Goal: Information Seeking & Learning: Learn about a topic

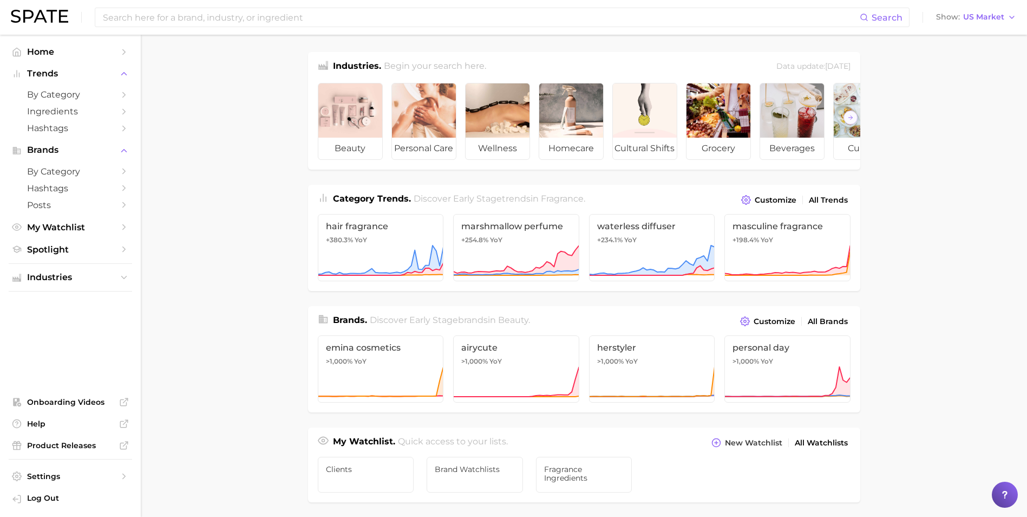
scroll to position [325, 0]
click at [246, 23] on input at bounding box center [481, 17] width 758 height 18
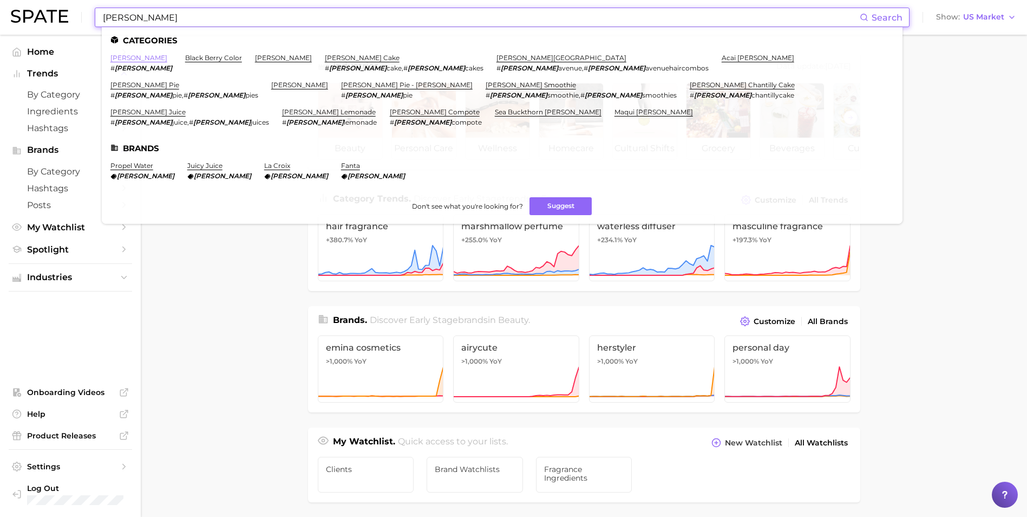
type input "[PERSON_NAME]"
click at [120, 55] on link "[PERSON_NAME]" at bounding box center [138, 58] width 57 height 8
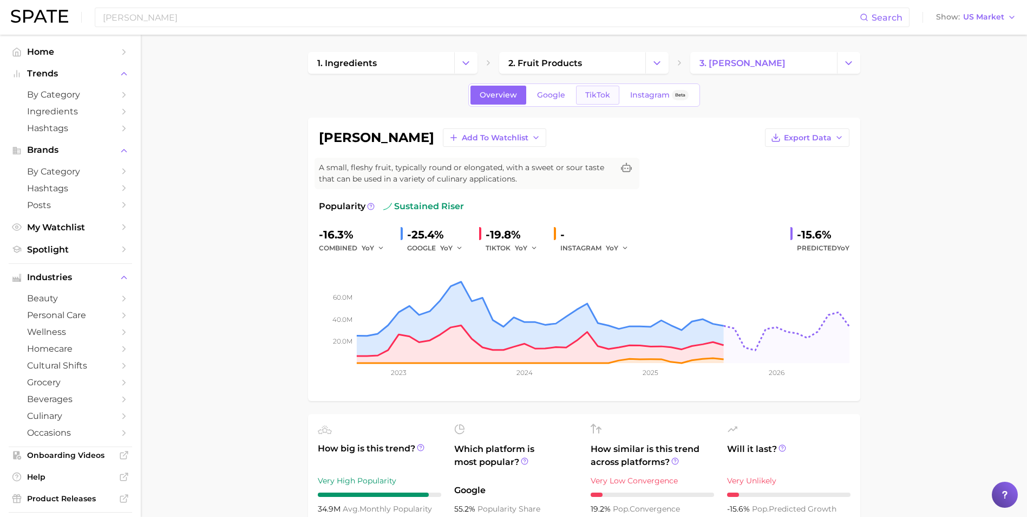
click at [591, 99] on span "TikTok" at bounding box center [597, 94] width 25 height 9
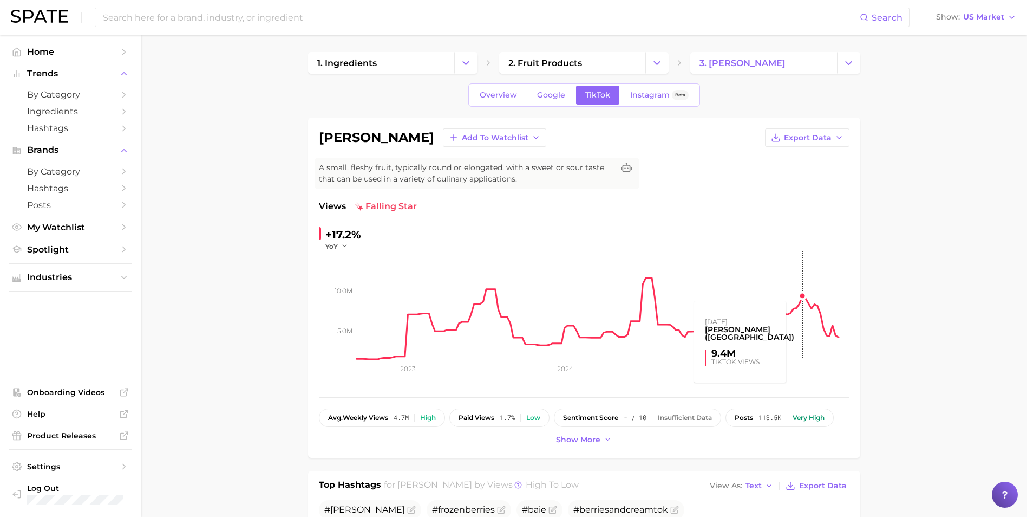
scroll to position [162, 0]
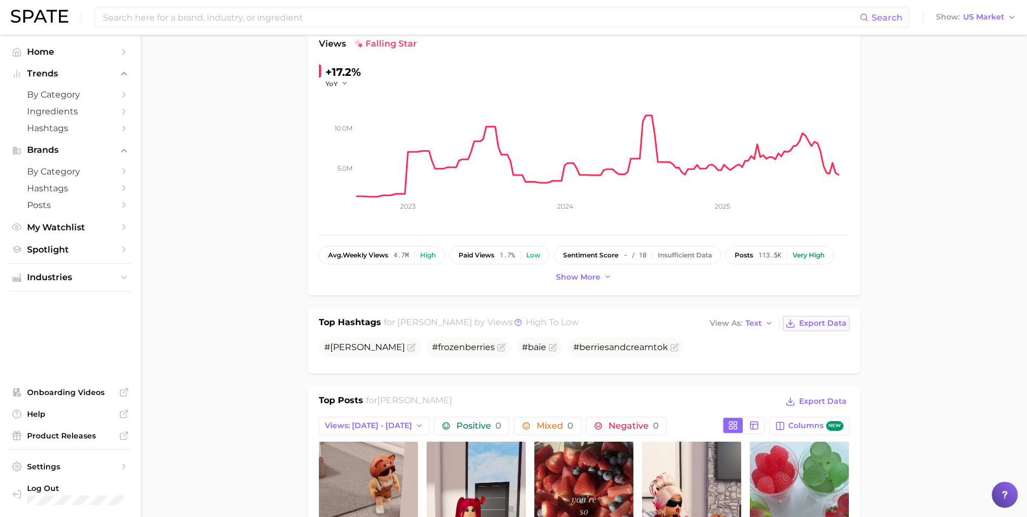
click at [813, 326] on span "Export Data" at bounding box center [823, 322] width 48 height 9
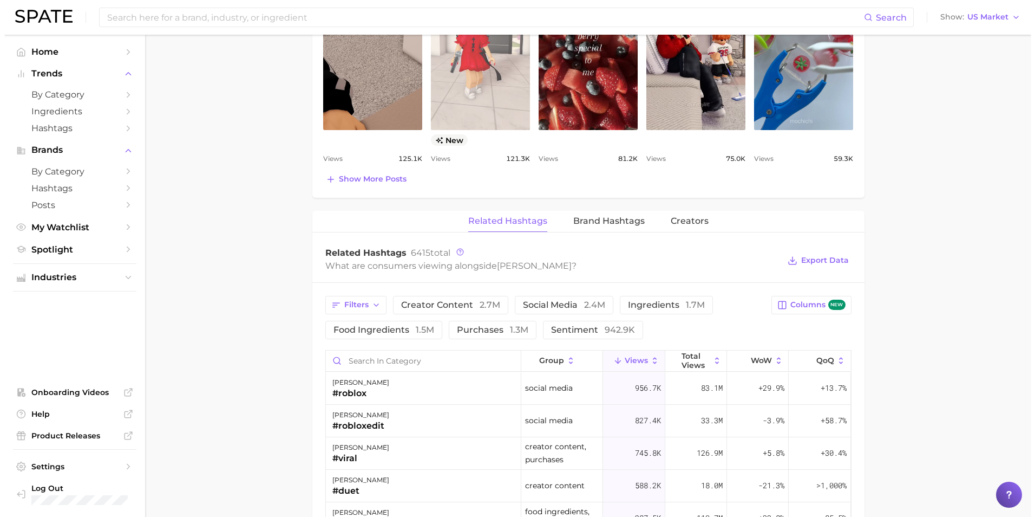
scroll to position [812, 0]
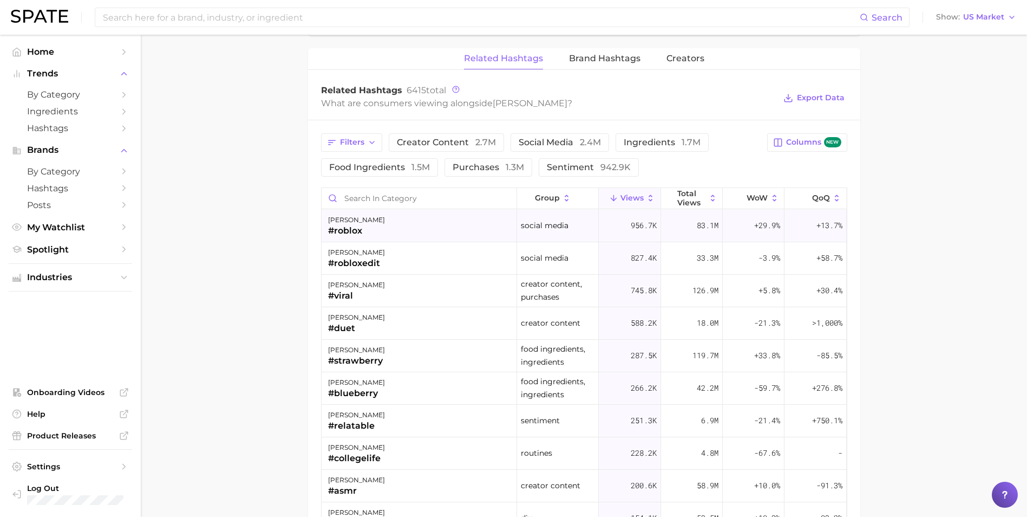
click at [385, 241] on div "[PERSON_NAME] #roblox" at bounding box center [419, 226] width 195 height 32
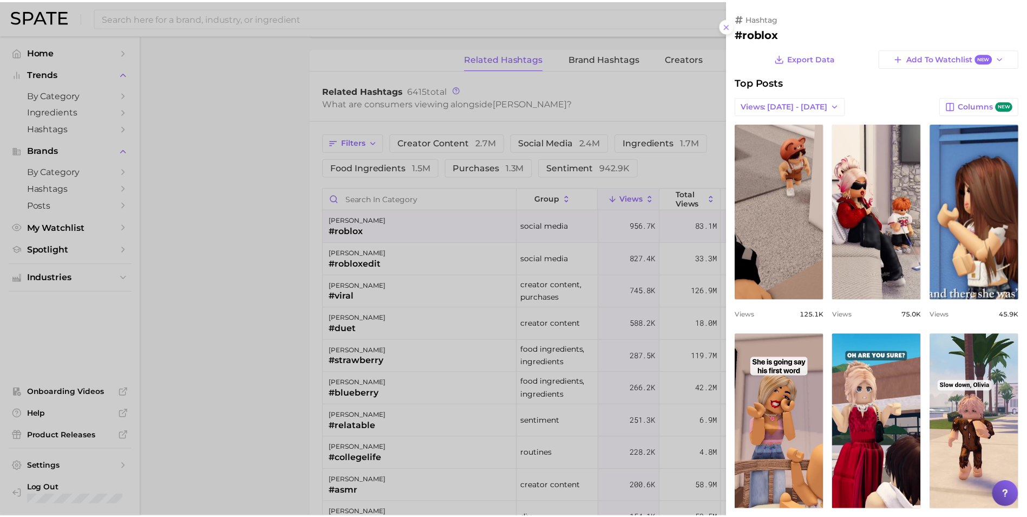
scroll to position [0, 0]
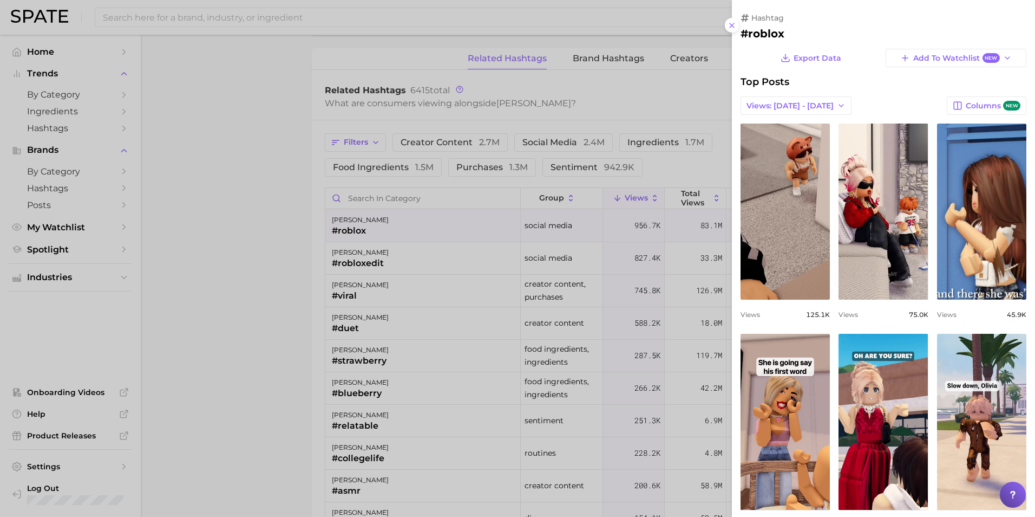
click at [198, 329] on div at bounding box center [517, 258] width 1035 height 517
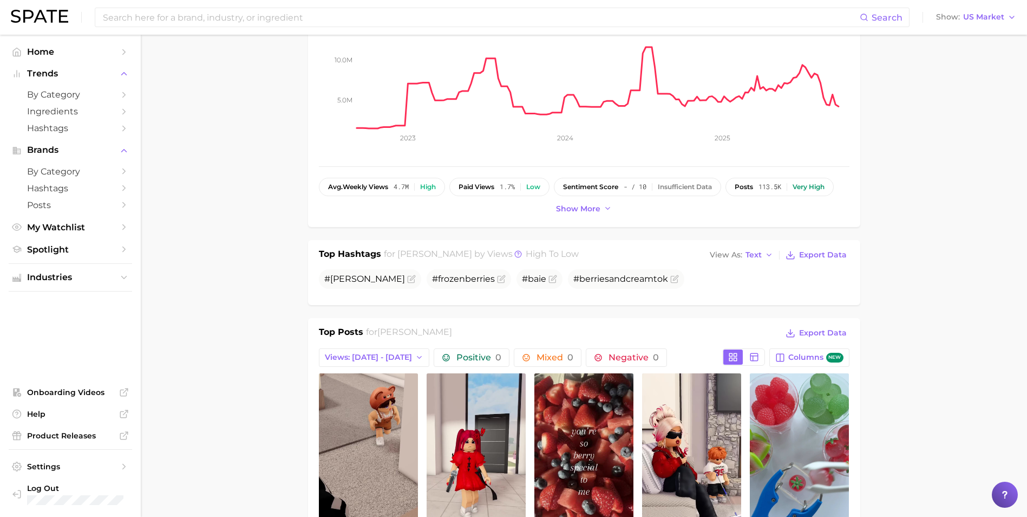
scroll to position [108, 0]
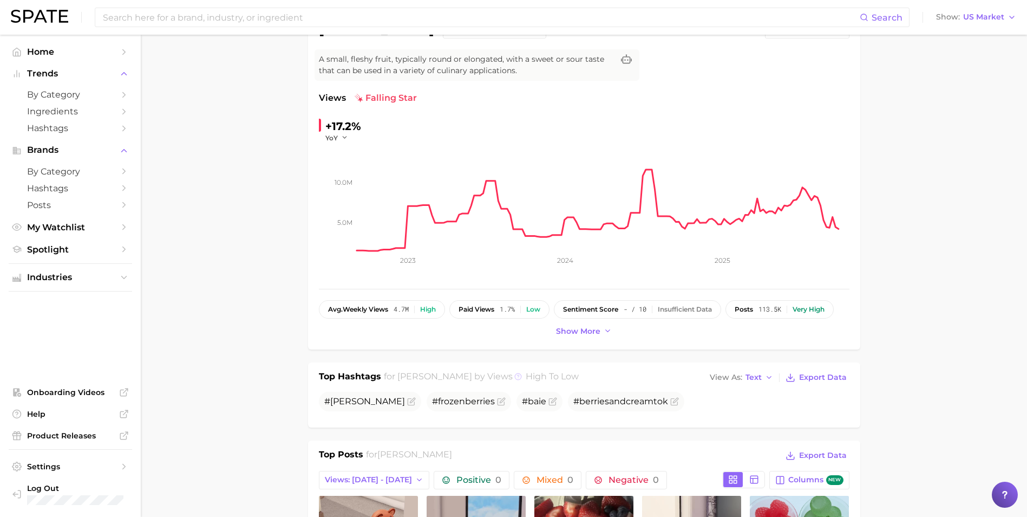
click at [514, 377] on icon at bounding box center [518, 376] width 8 height 8
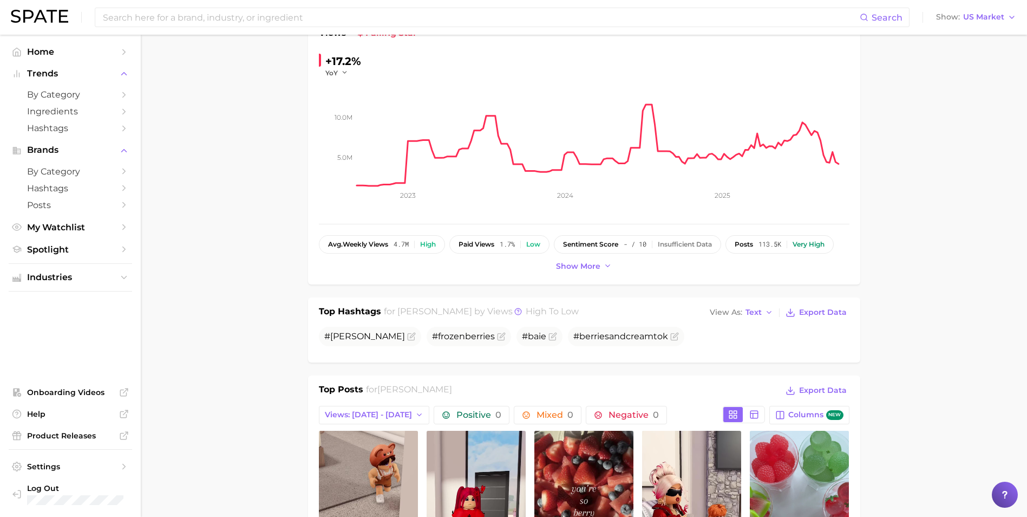
scroll to position [217, 0]
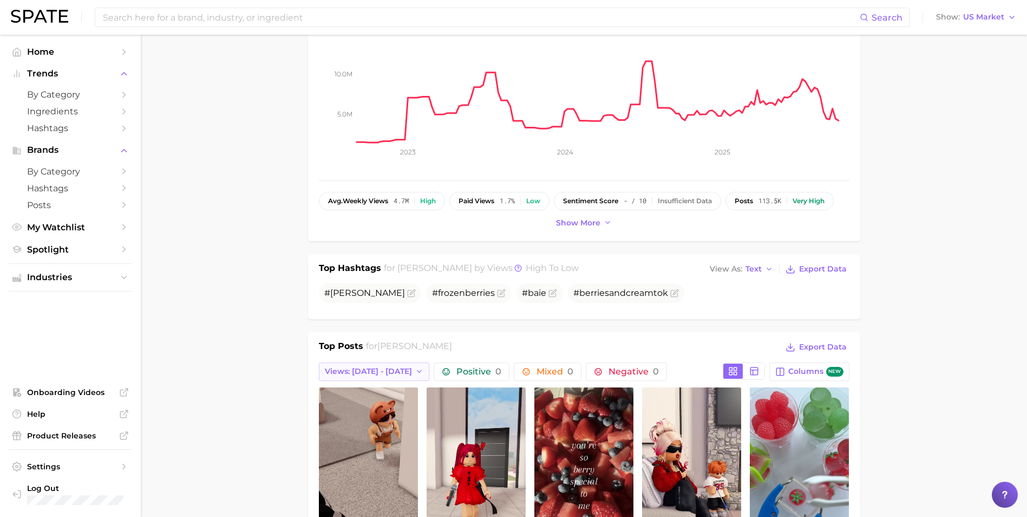
drag, startPoint x: 341, startPoint y: 372, endPoint x: 343, endPoint y: 380, distance: 7.9
click at [341, 372] on span "Views: [DATE] - [DATE]" at bounding box center [368, 371] width 87 height 9
click at [348, 430] on span "Total Views" at bounding box center [346, 430] width 44 height 9
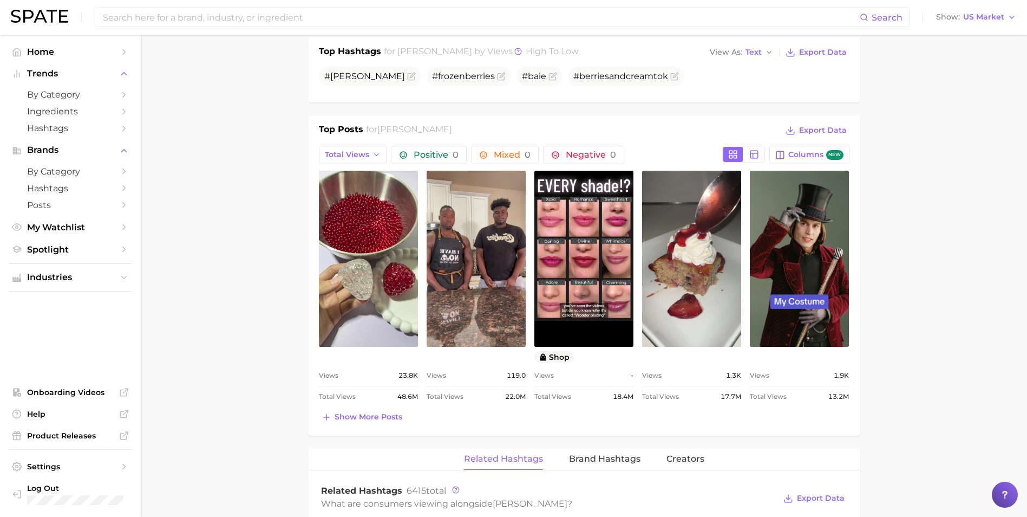
scroll to position [0, 0]
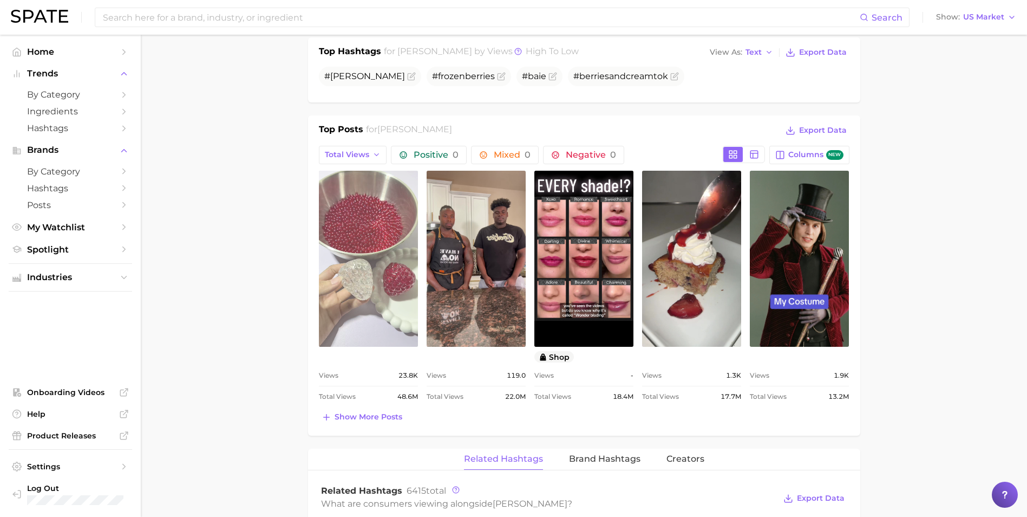
click at [371, 303] on link "view post on TikTok" at bounding box center [368, 259] width 99 height 176
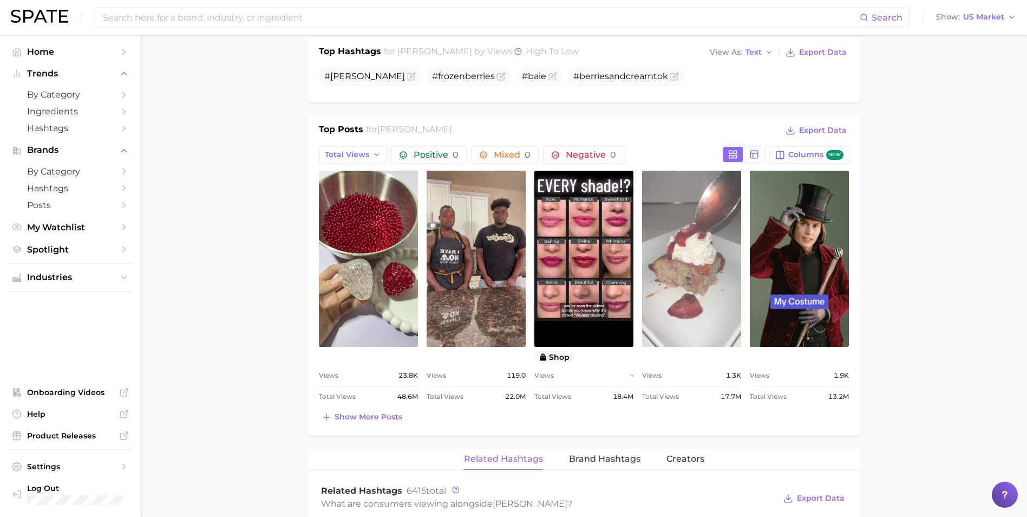
click at [684, 311] on link "view post on TikTok" at bounding box center [691, 259] width 99 height 176
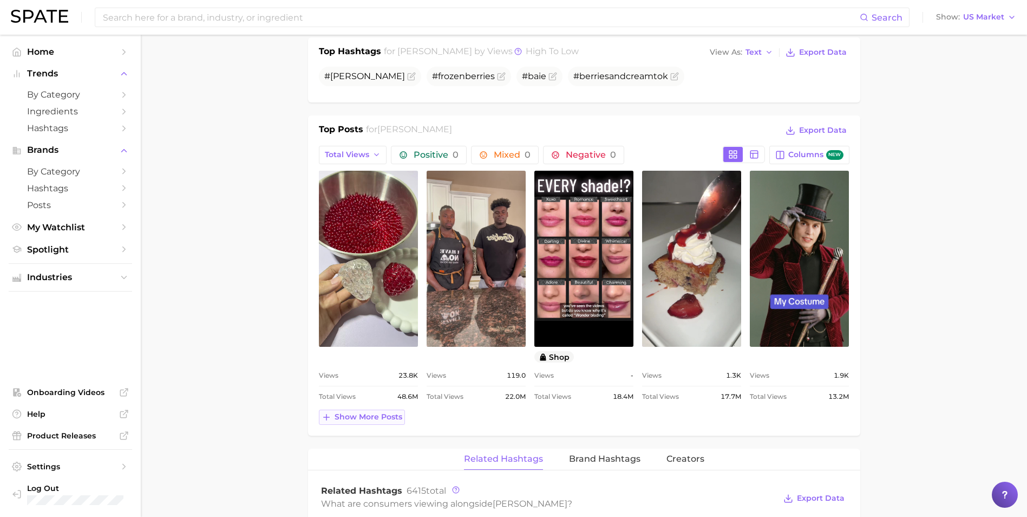
click at [343, 415] on span "Show more posts" at bounding box center [369, 416] width 68 height 9
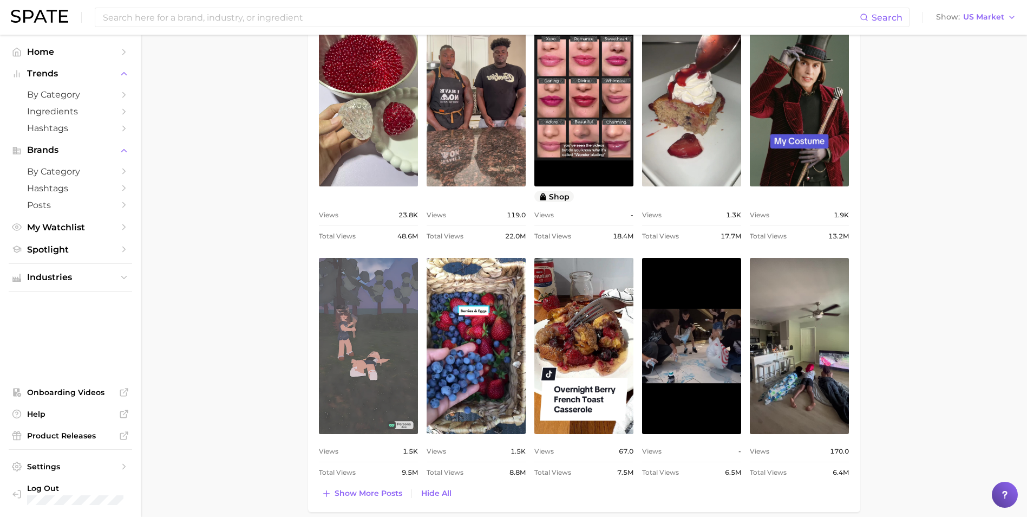
scroll to position [596, 0]
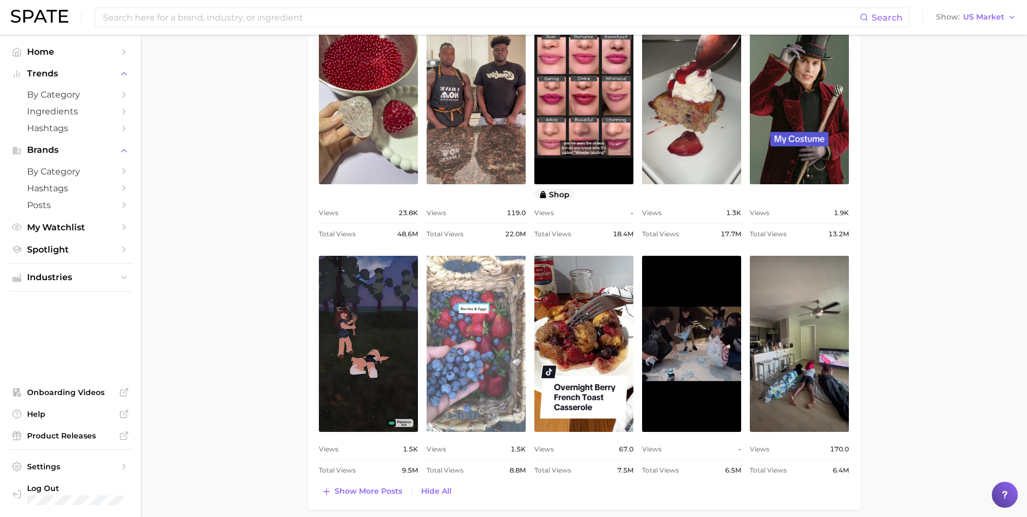
click at [487, 337] on link "view post on TikTok" at bounding box center [476, 344] width 99 height 176
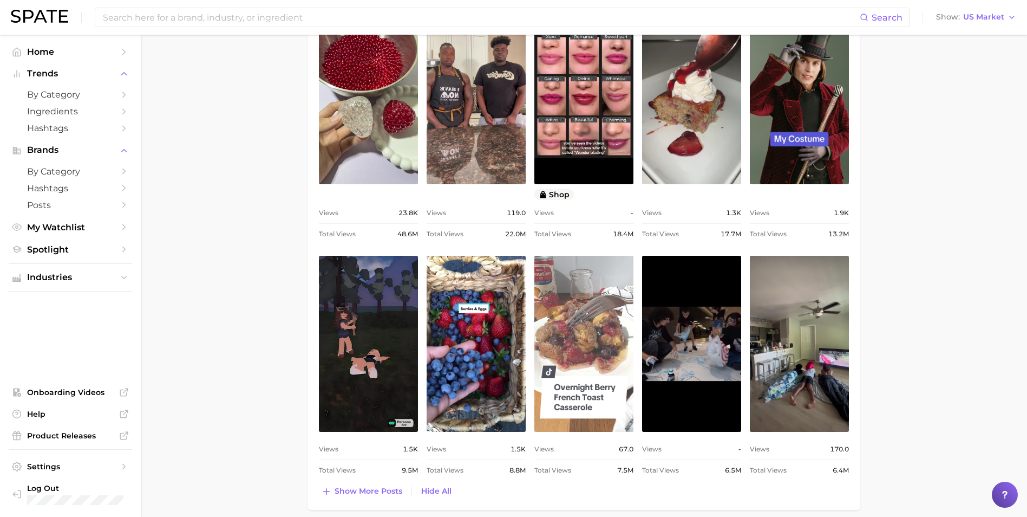
click at [570, 325] on link "view post on TikTok" at bounding box center [583, 344] width 99 height 176
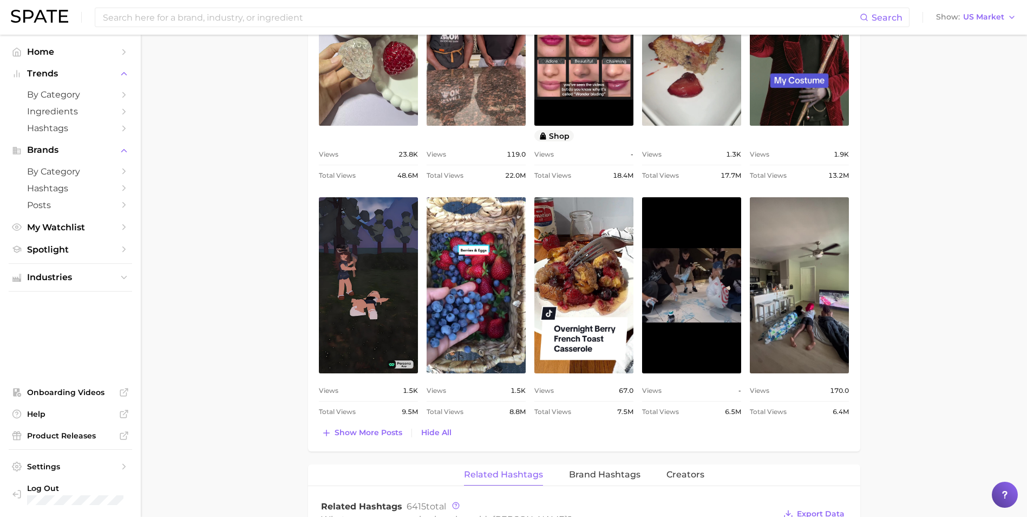
scroll to position [704, 0]
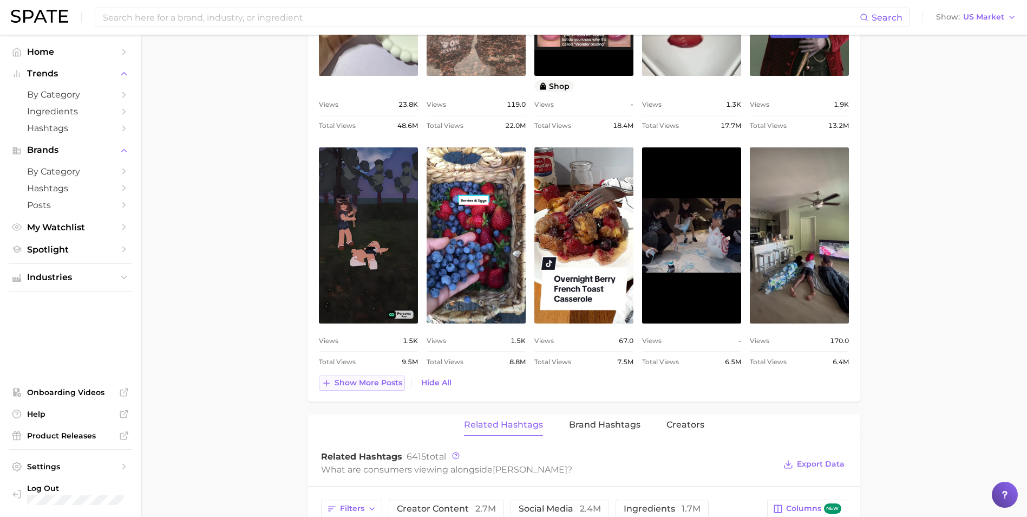
click at [354, 388] on button "Show more posts" at bounding box center [362, 382] width 86 height 15
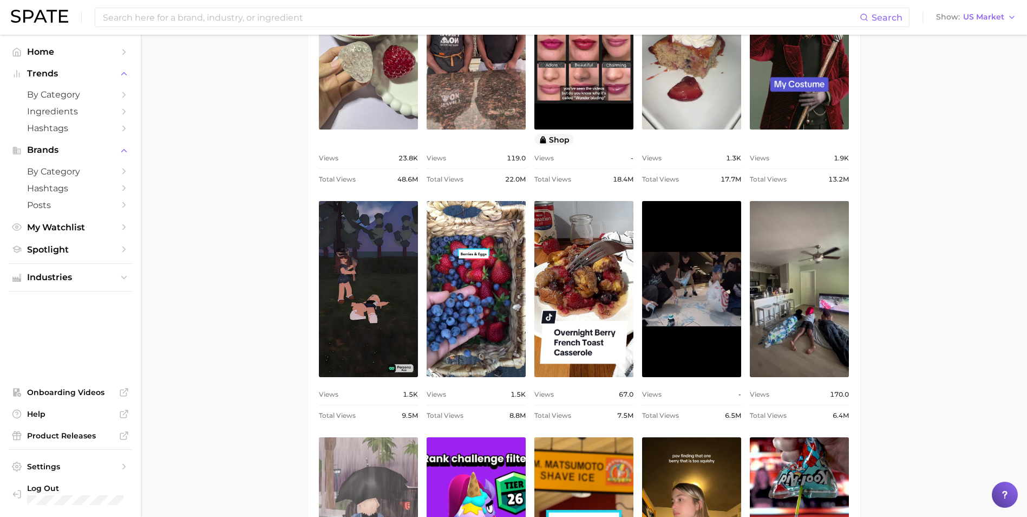
scroll to position [650, 0]
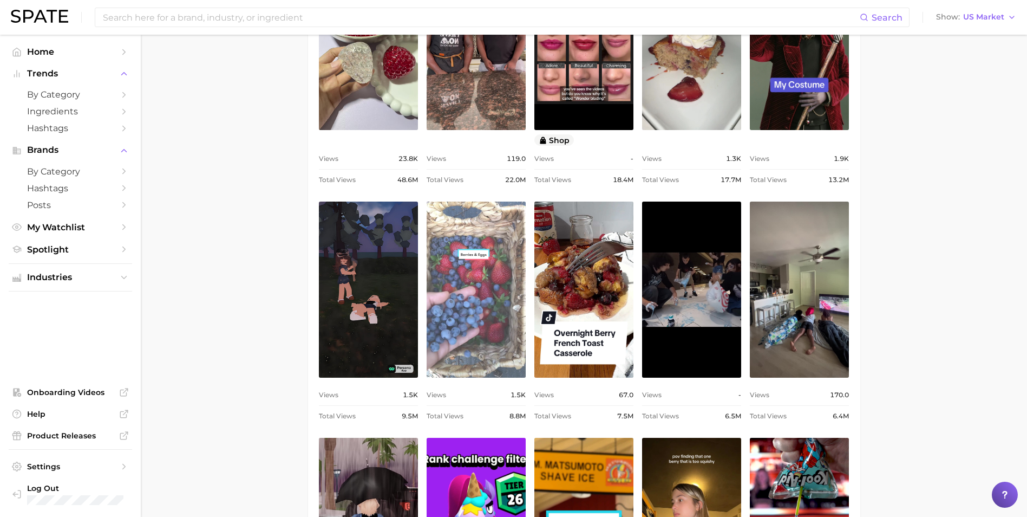
click at [452, 316] on link "view post on TikTok" at bounding box center [476, 289] width 99 height 176
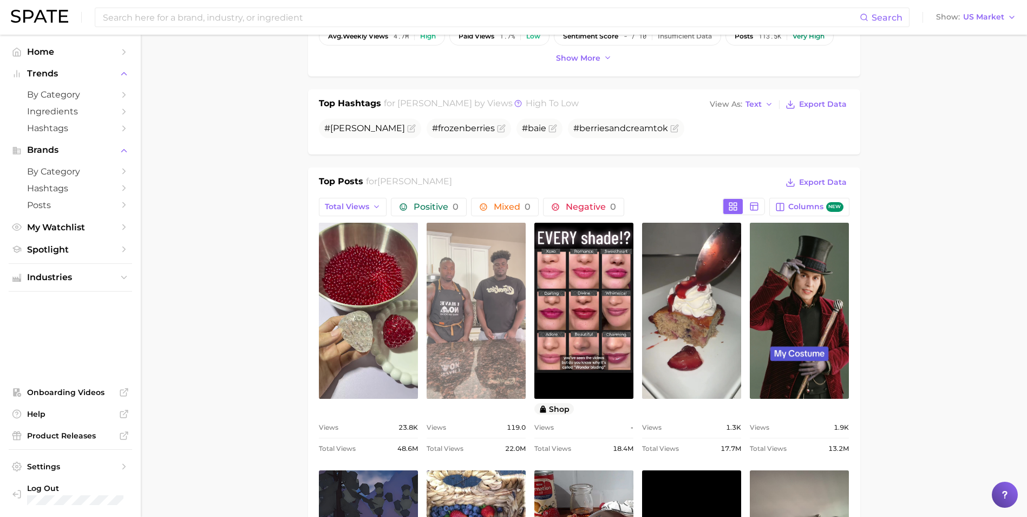
scroll to position [325, 0]
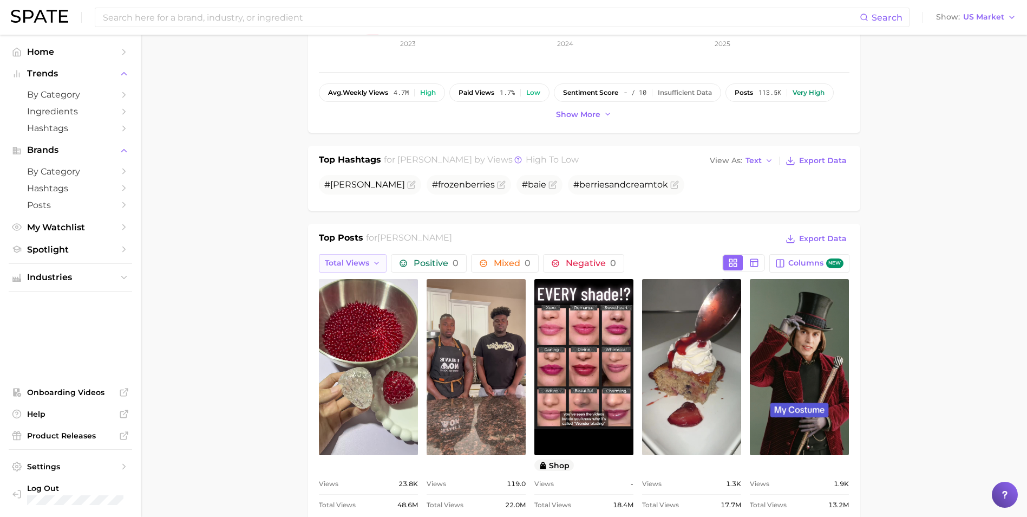
click at [354, 263] on span "Total Views" at bounding box center [347, 262] width 44 height 9
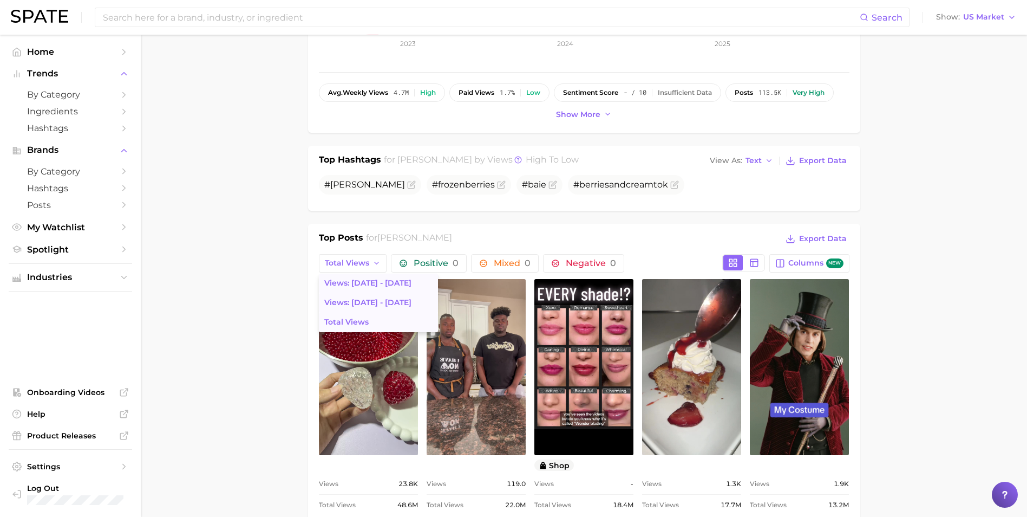
click at [357, 298] on span "Views: [DATE] - [DATE]" at bounding box center [367, 302] width 87 height 9
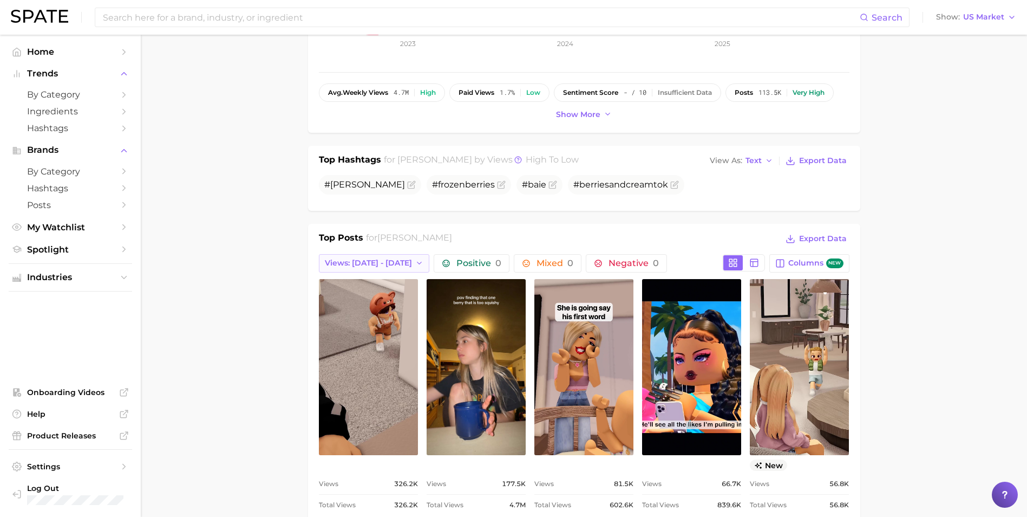
scroll to position [0, 0]
click at [367, 263] on span "Views: [DATE] - [DATE]" at bounding box center [368, 262] width 87 height 9
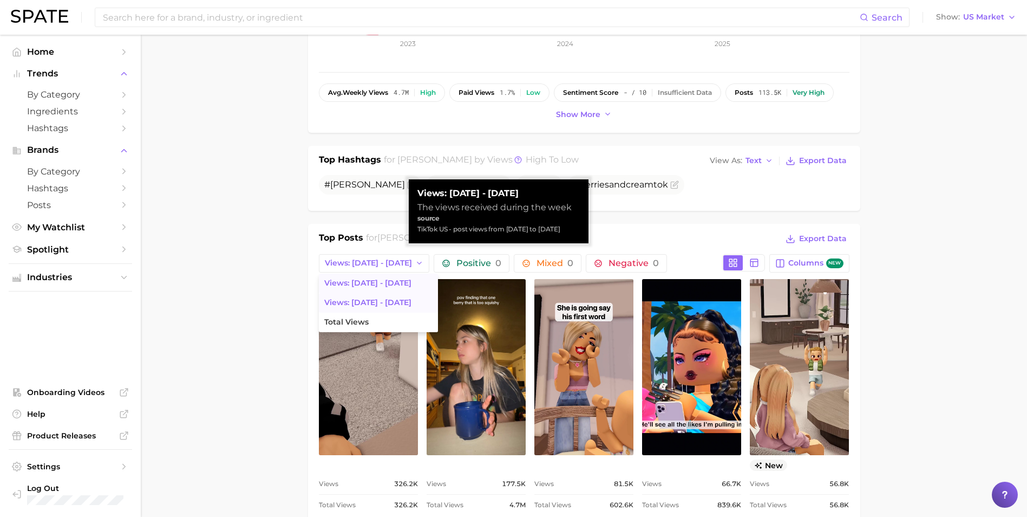
click at [365, 280] on span "Views: [DATE] - [DATE]" at bounding box center [367, 282] width 87 height 9
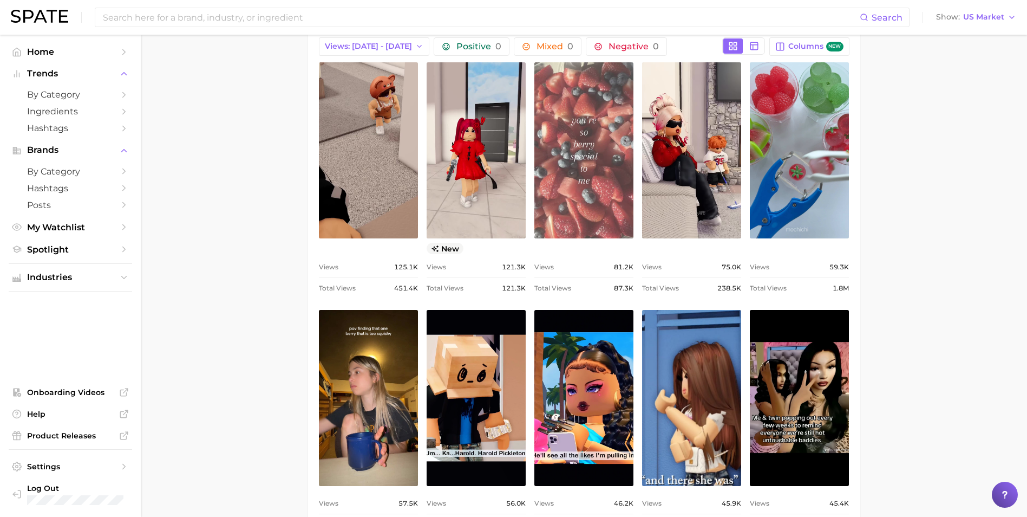
click at [596, 178] on link "view post on TikTok" at bounding box center [583, 150] width 99 height 176
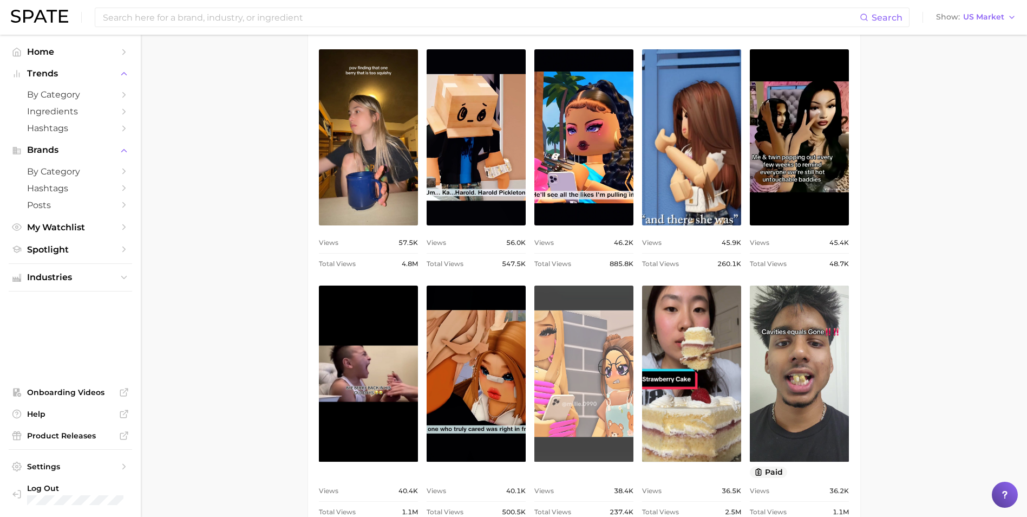
scroll to position [812, 0]
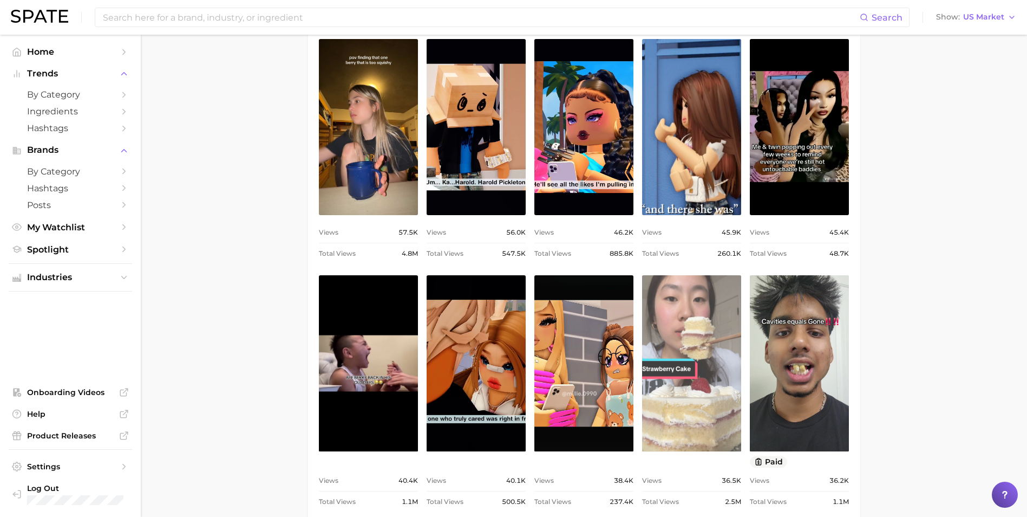
click at [702, 378] on link "view post on TikTok" at bounding box center [691, 363] width 99 height 176
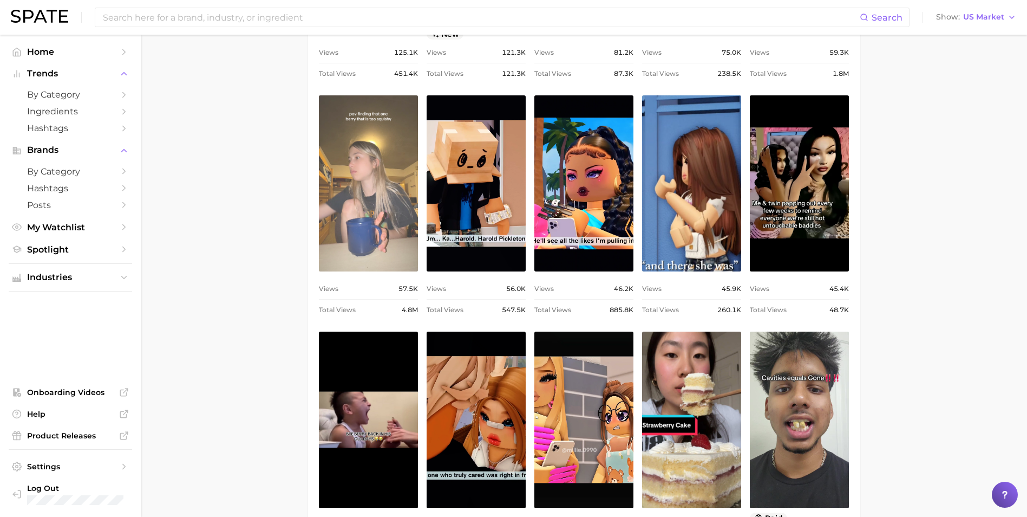
scroll to position [704, 0]
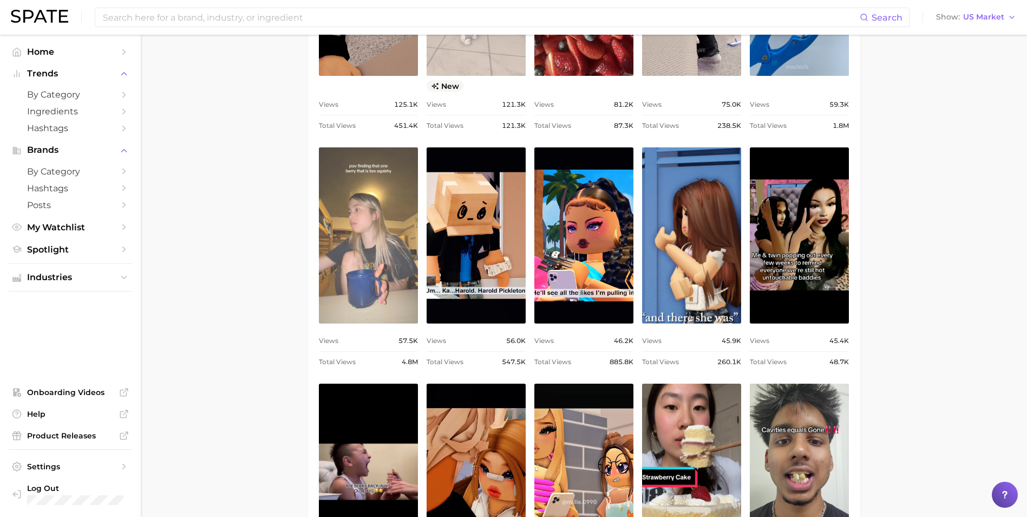
click at [367, 259] on link "view post on TikTok" at bounding box center [368, 235] width 99 height 176
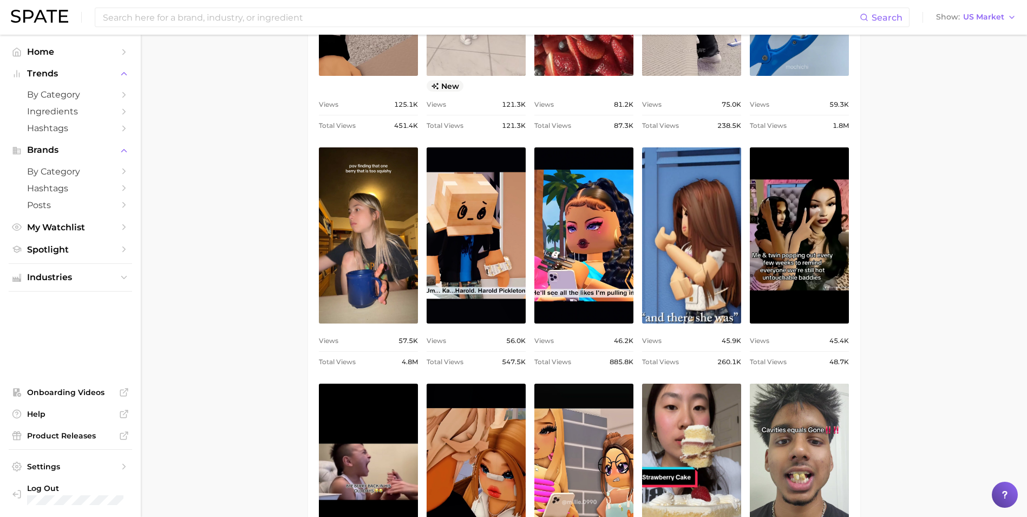
click at [238, 6] on div "Search Show US Market" at bounding box center [513, 17] width 1005 height 35
click at [236, 9] on input at bounding box center [481, 17] width 758 height 18
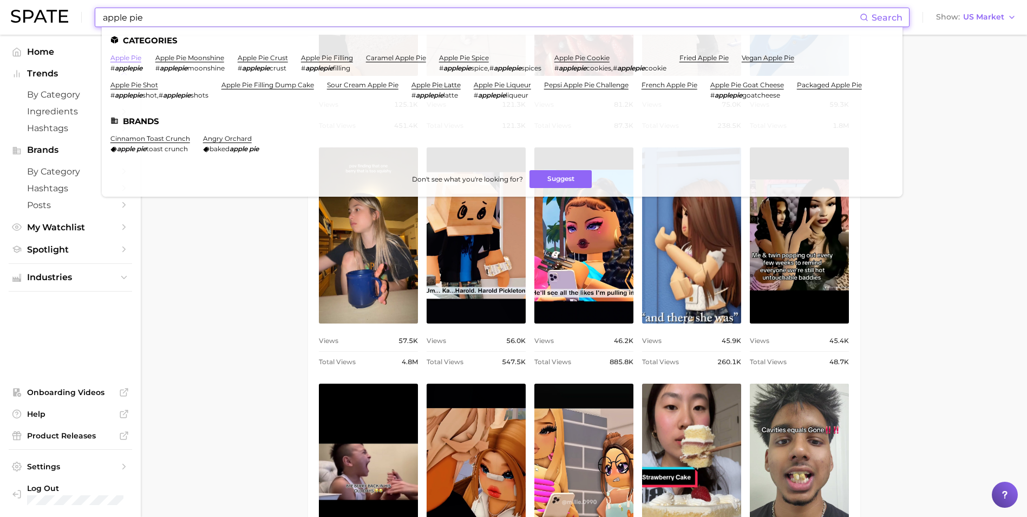
type input "apple pie"
click at [128, 56] on link "apple pie" at bounding box center [125, 58] width 31 height 8
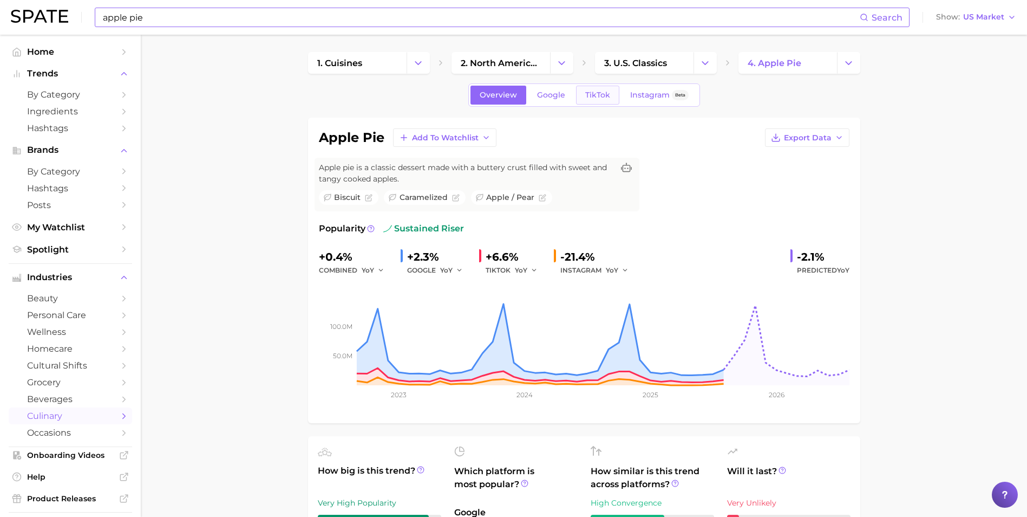
click at [592, 87] on link "TikTok" at bounding box center [597, 95] width 43 height 19
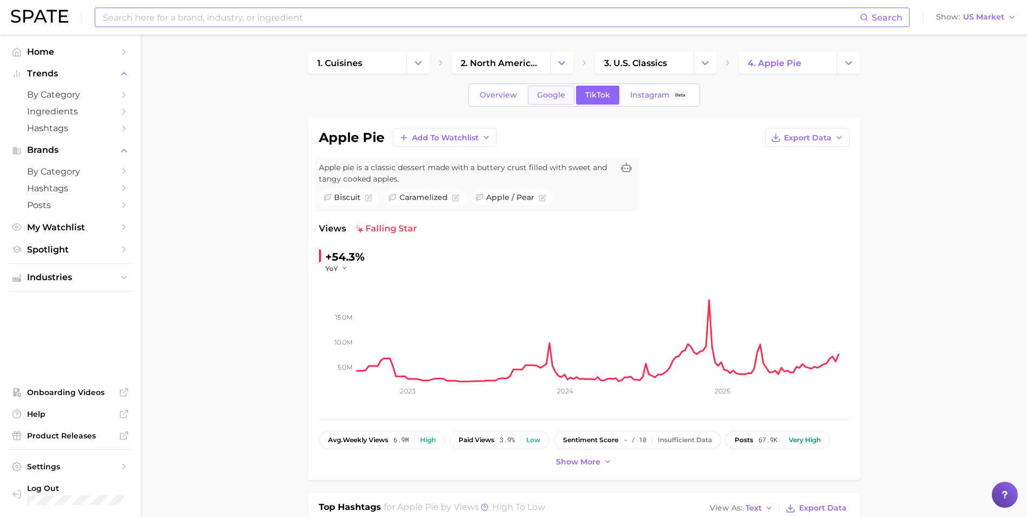
click at [557, 94] on span "Google" at bounding box center [551, 94] width 28 height 9
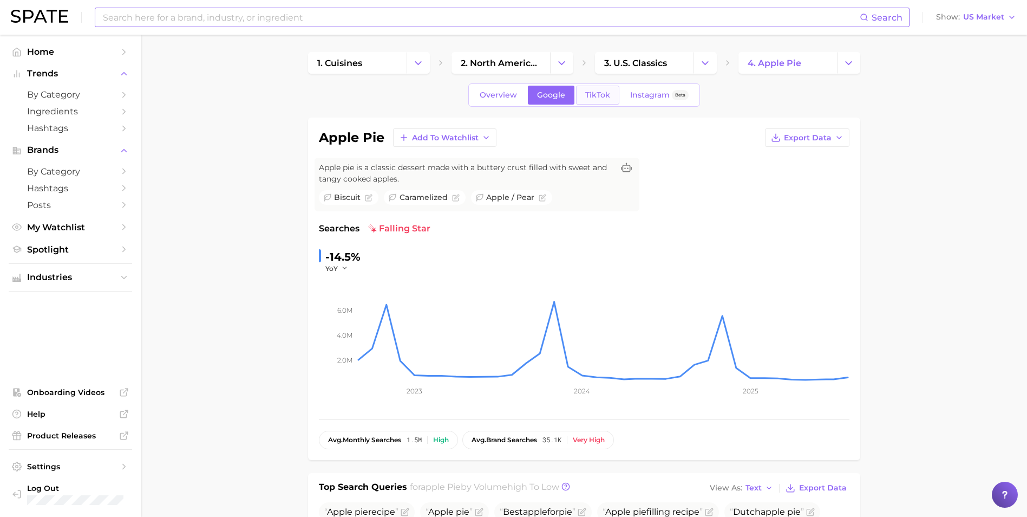
click at [585, 90] on span "TikTok" at bounding box center [597, 94] width 25 height 9
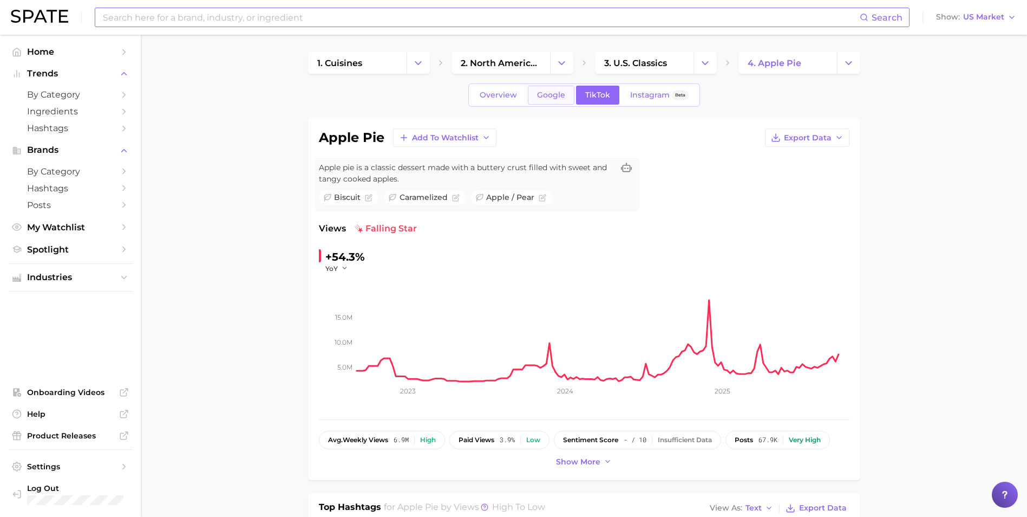
click at [548, 93] on span "Google" at bounding box center [551, 94] width 28 height 9
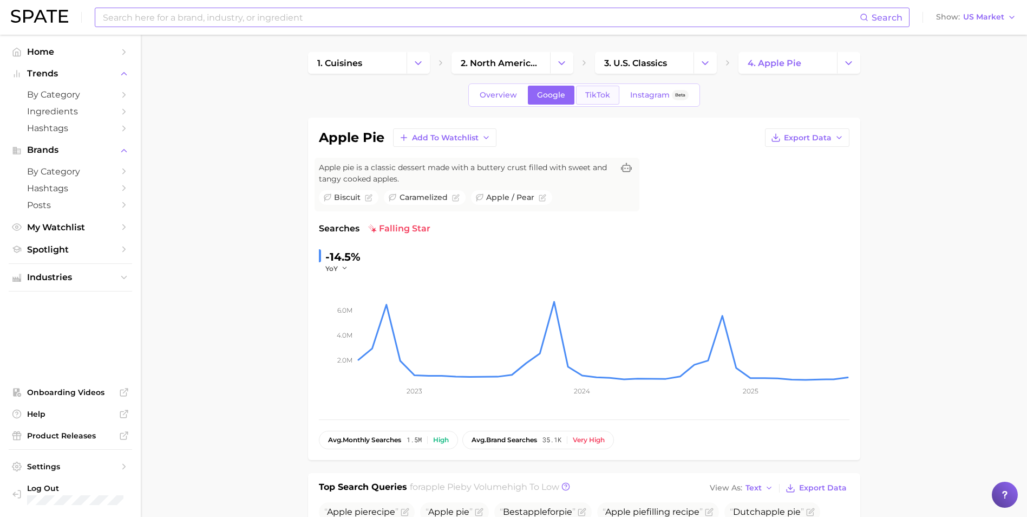
click at [589, 94] on span "TikTok" at bounding box center [597, 94] width 25 height 9
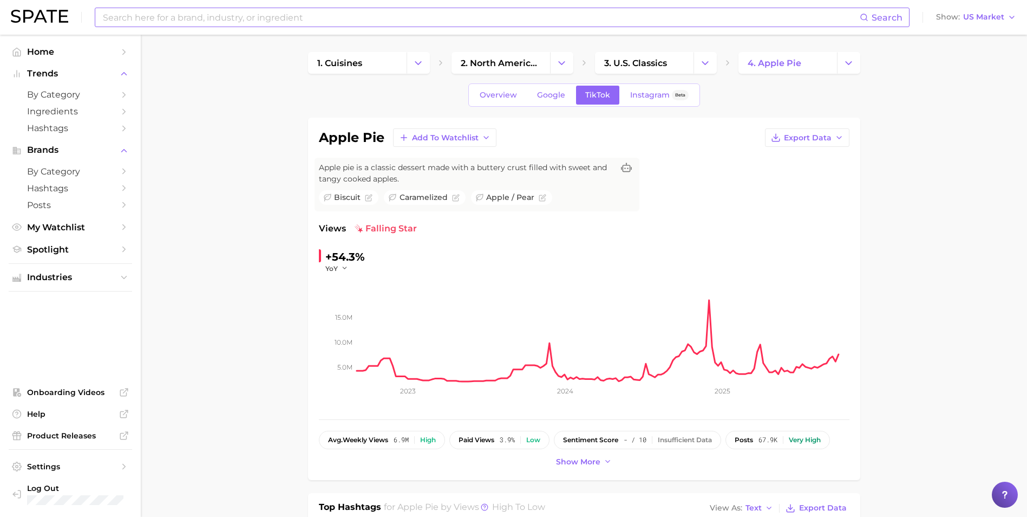
scroll to position [271, 0]
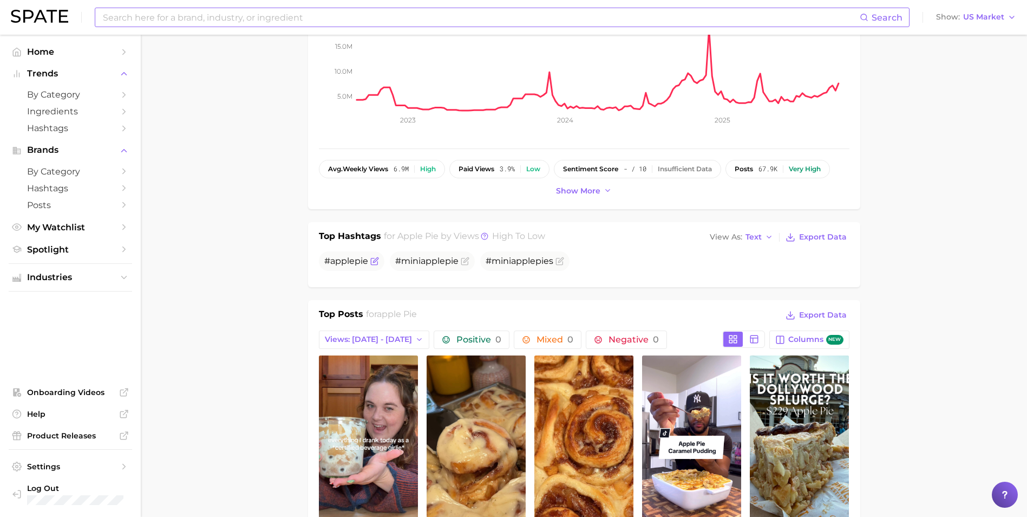
click at [343, 262] on span "apple" at bounding box center [342, 261] width 24 height 10
click at [490, 236] on h2 "for apple pie by Views high to low" at bounding box center [464, 237] width 161 height 15
click at [486, 236] on icon at bounding box center [485, 236] width 8 height 8
click at [822, 241] on span "Export Data" at bounding box center [823, 236] width 48 height 9
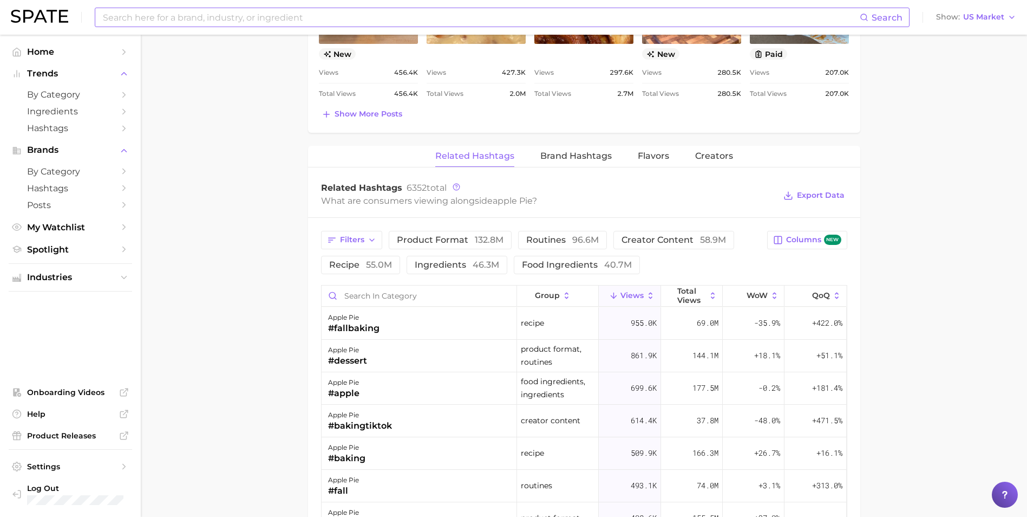
click at [296, 338] on main "1. cuisines 2. north american cuisine 3. u.s. classics 4. apple pie Overview Go…" at bounding box center [584, 73] width 886 height 1592
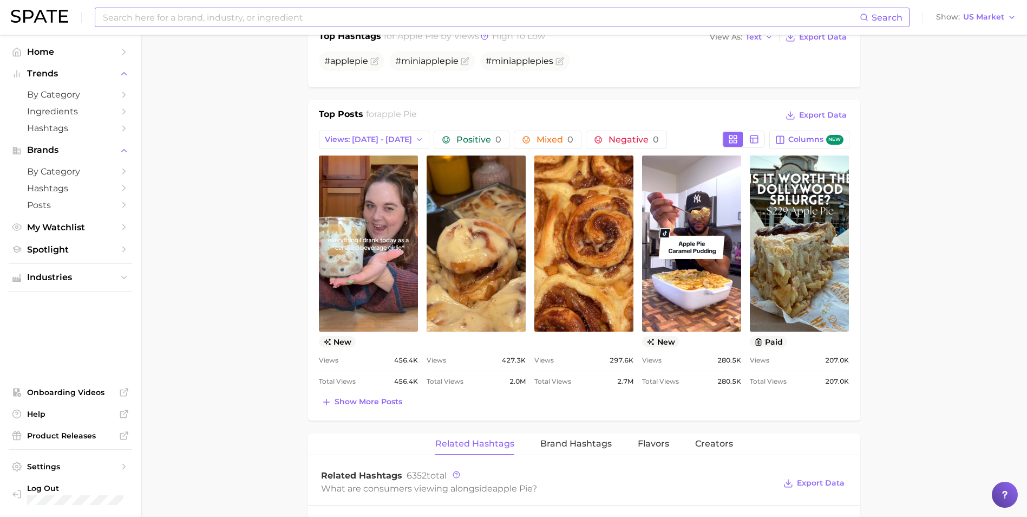
scroll to position [596, 0]
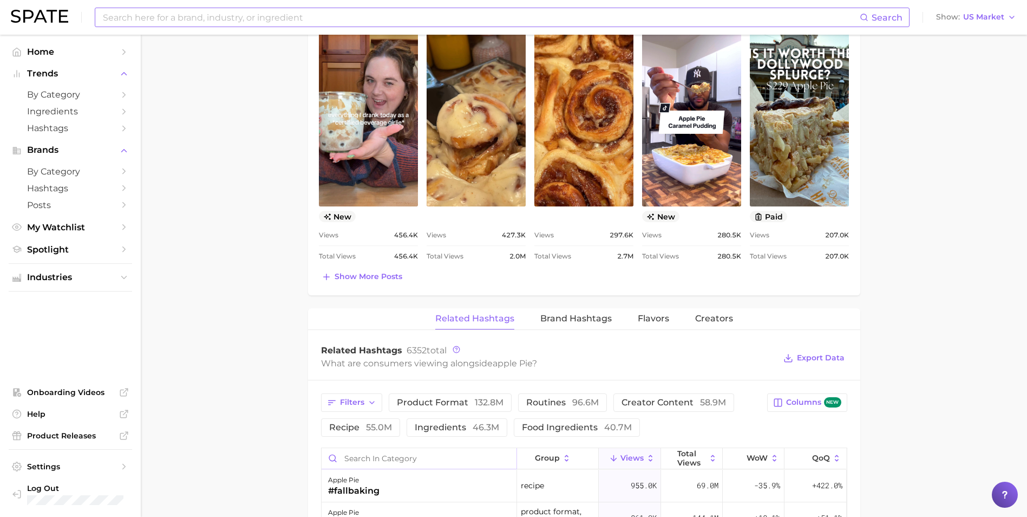
click at [363, 462] on input "Search in category" at bounding box center [419, 458] width 195 height 21
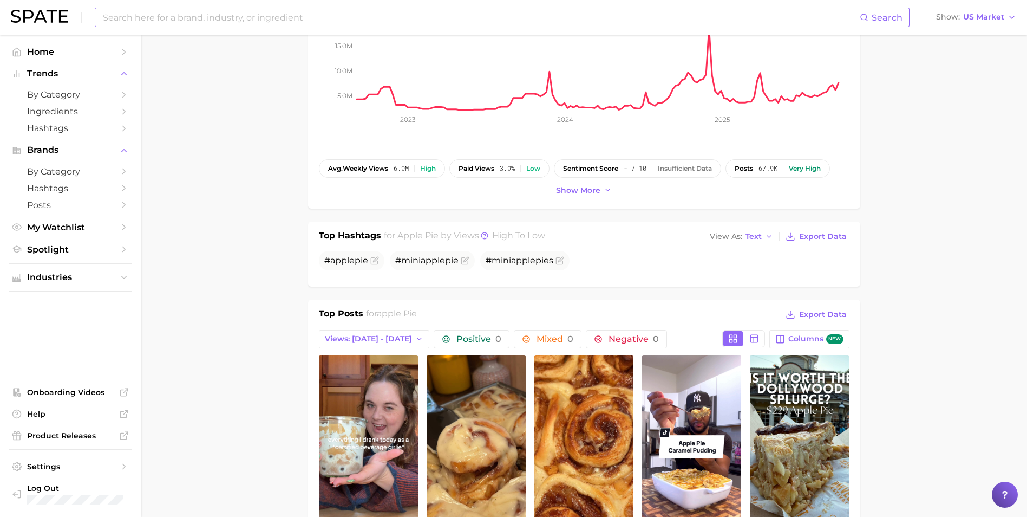
scroll to position [271, 0]
type input "apple pie"
click at [755, 238] on span "Text" at bounding box center [754, 237] width 16 height 6
click at [743, 273] on span "Table" at bounding box center [735, 274] width 21 height 9
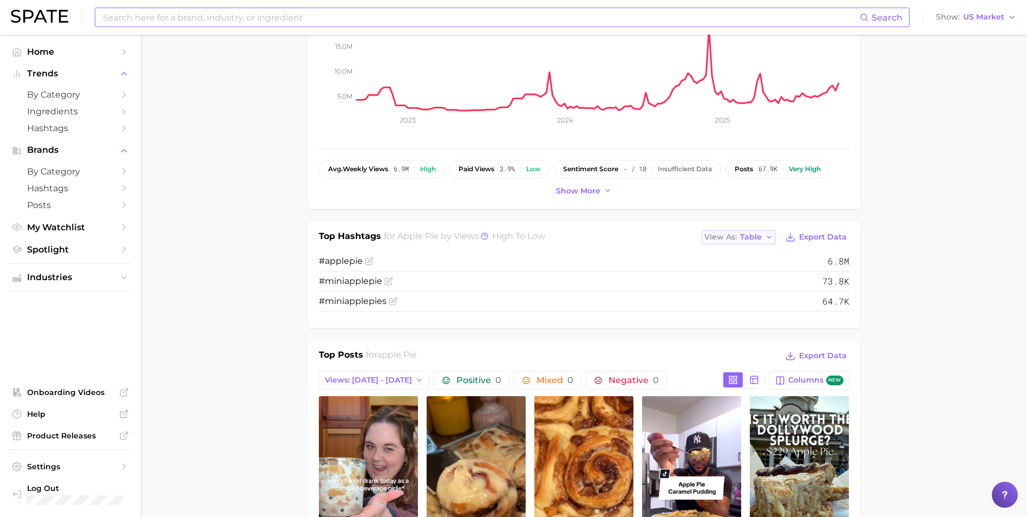
click at [751, 236] on span "Table" at bounding box center [751, 237] width 22 height 6
click at [757, 252] on button "Text" at bounding box center [761, 254] width 119 height 19
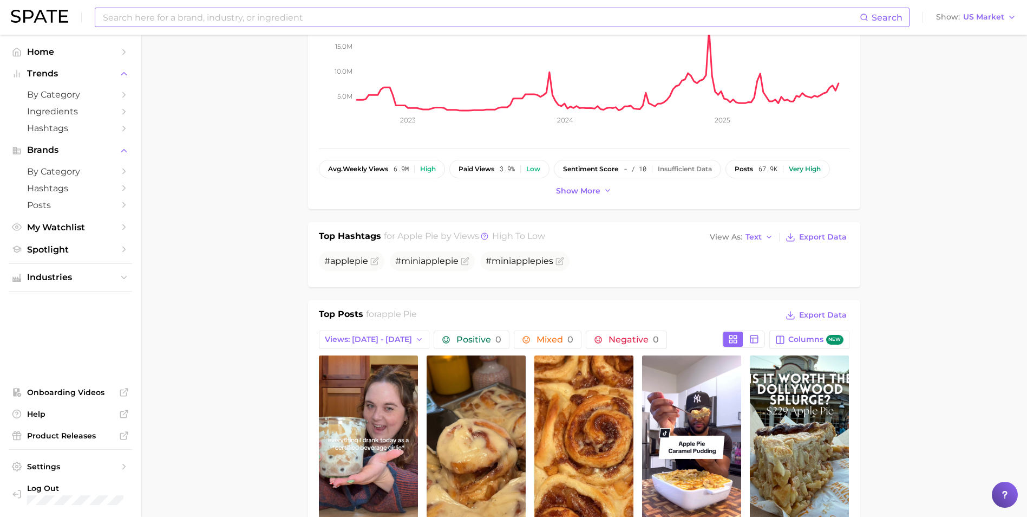
click at [370, 238] on h1 "Top Hashtags" at bounding box center [350, 237] width 62 height 15
click at [486, 237] on icon at bounding box center [485, 236] width 8 height 8
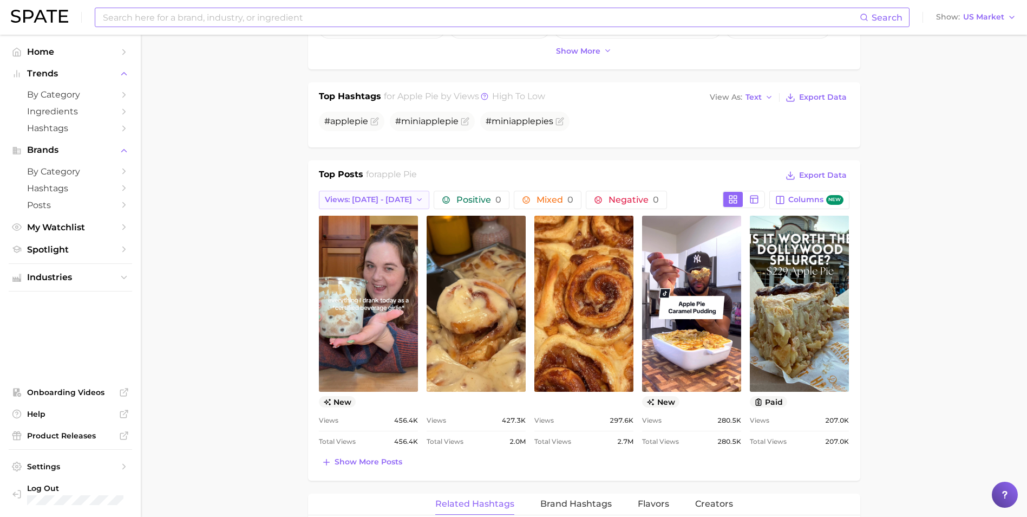
scroll to position [487, 0]
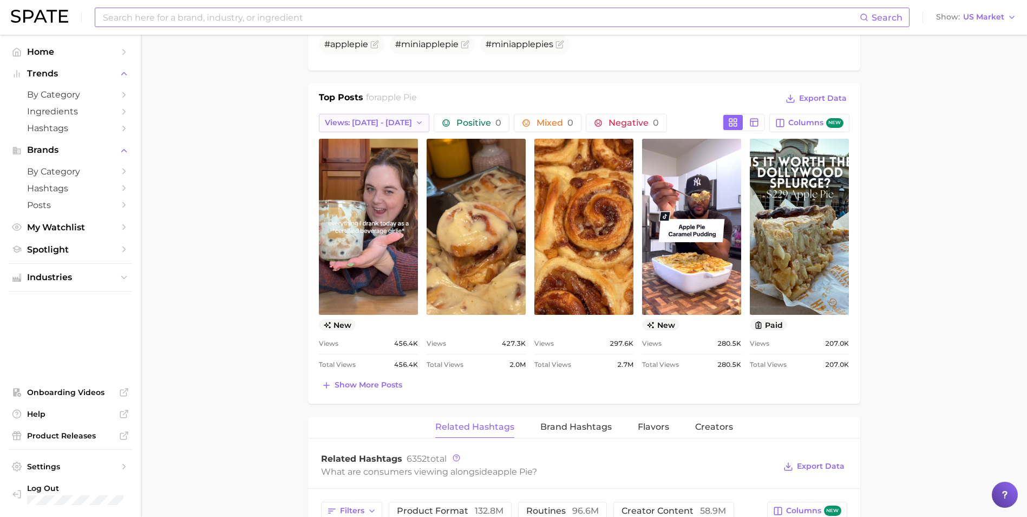
click at [358, 122] on span "Views: [DATE] - [DATE]" at bounding box center [368, 122] width 87 height 9
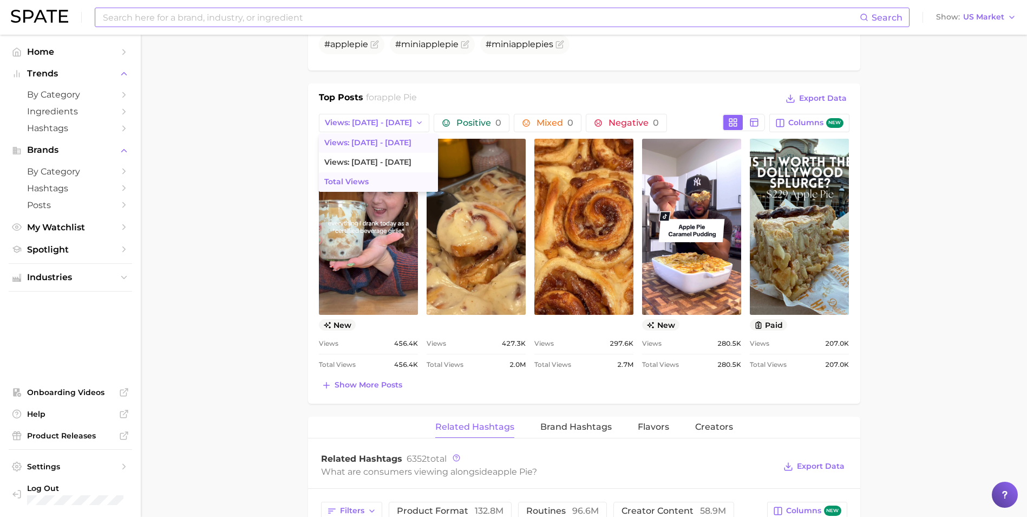
click at [354, 178] on span "Total Views" at bounding box center [346, 181] width 44 height 9
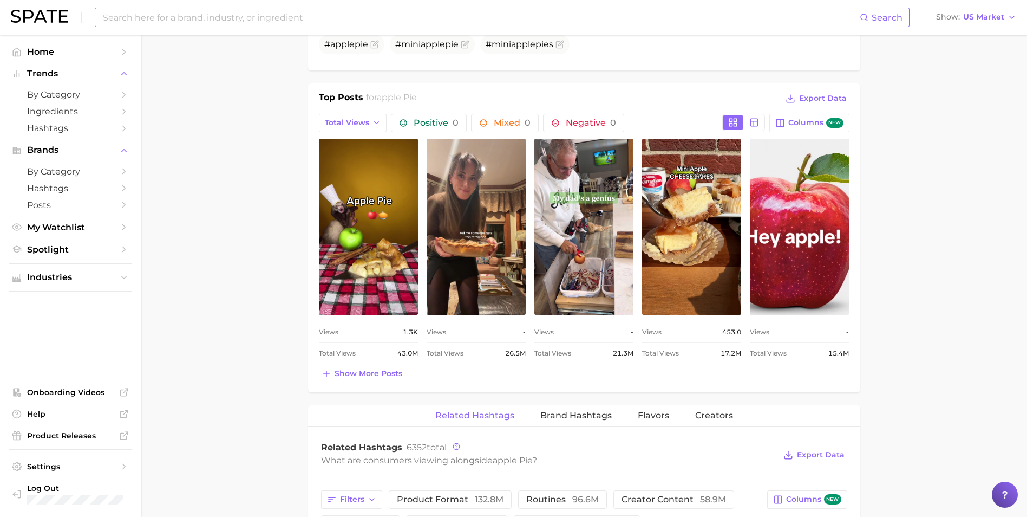
scroll to position [0, 0]
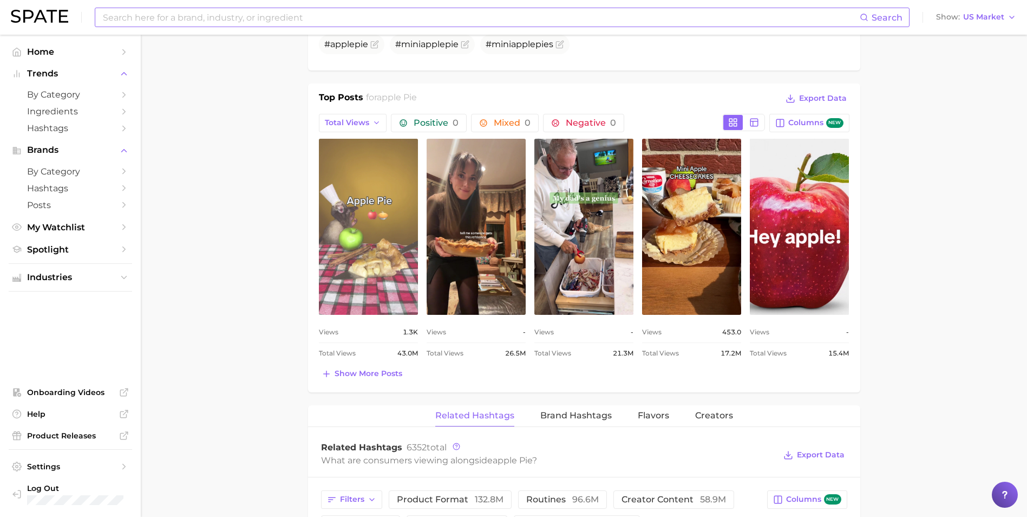
click at [351, 219] on link "view post on TikTok" at bounding box center [368, 227] width 99 height 176
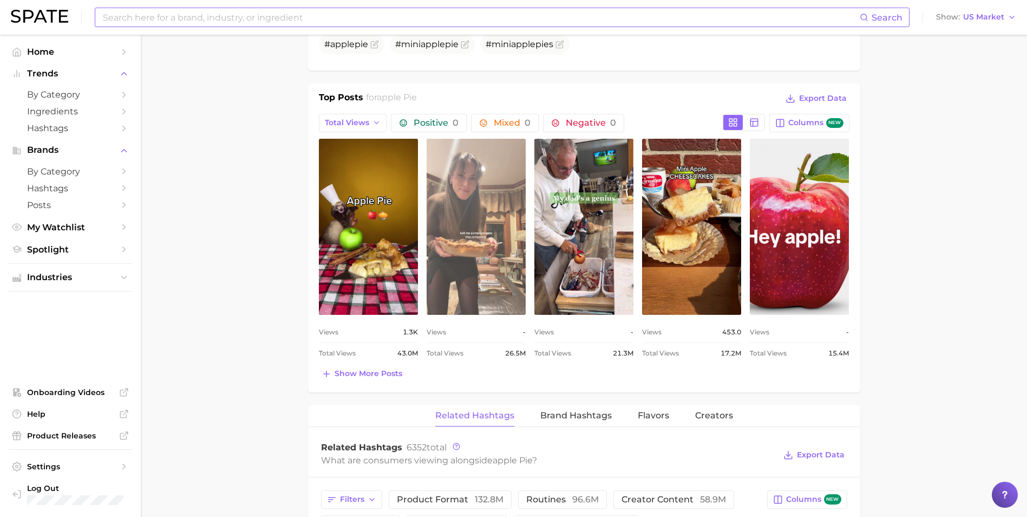
click at [482, 184] on link "view post on TikTok" at bounding box center [476, 227] width 99 height 176
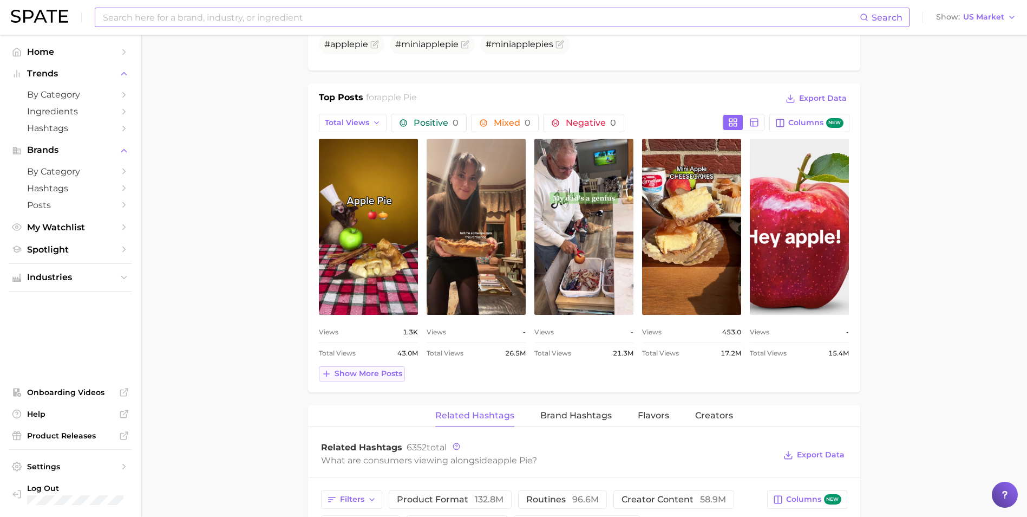
click at [370, 380] on button "Show more posts" at bounding box center [362, 373] width 86 height 15
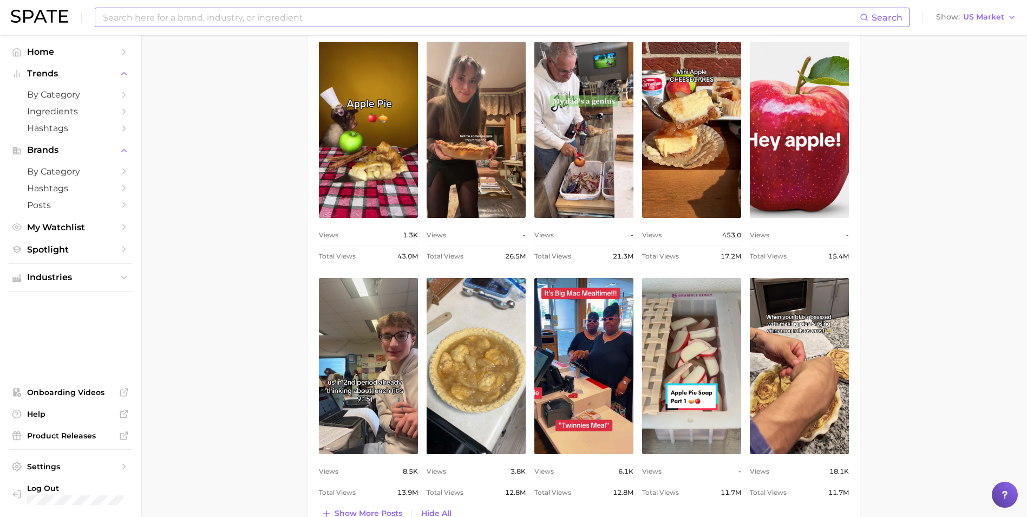
scroll to position [650, 0]
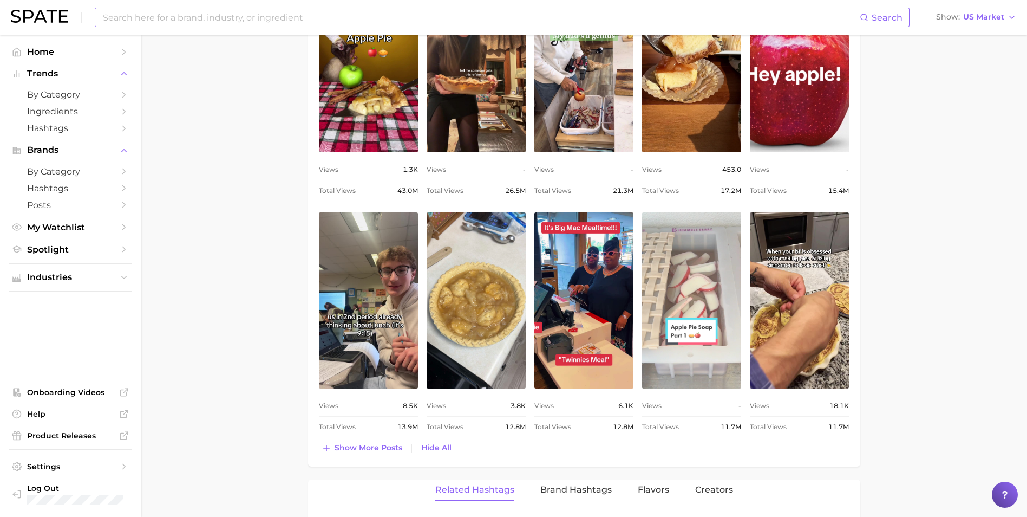
click at [695, 310] on link "view post on TikTok" at bounding box center [691, 300] width 99 height 176
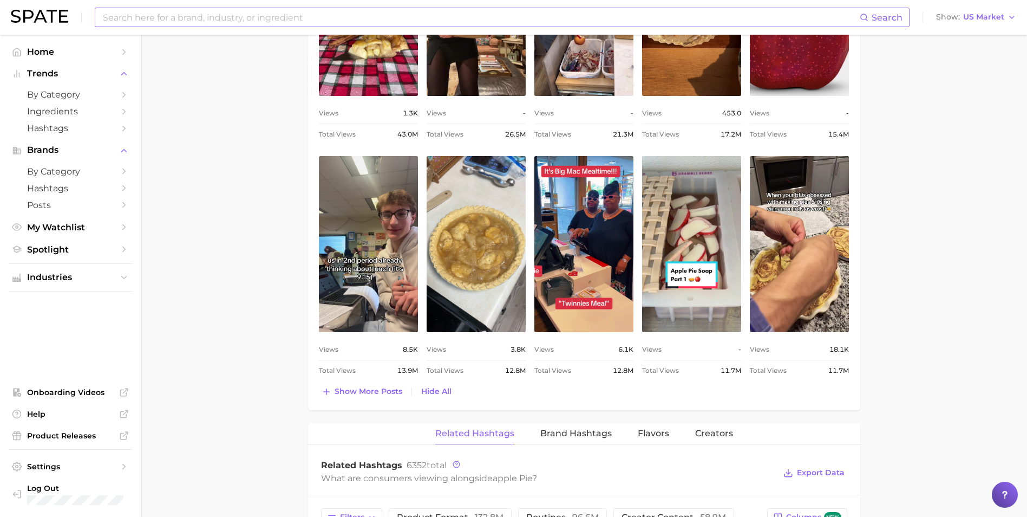
scroll to position [758, 0]
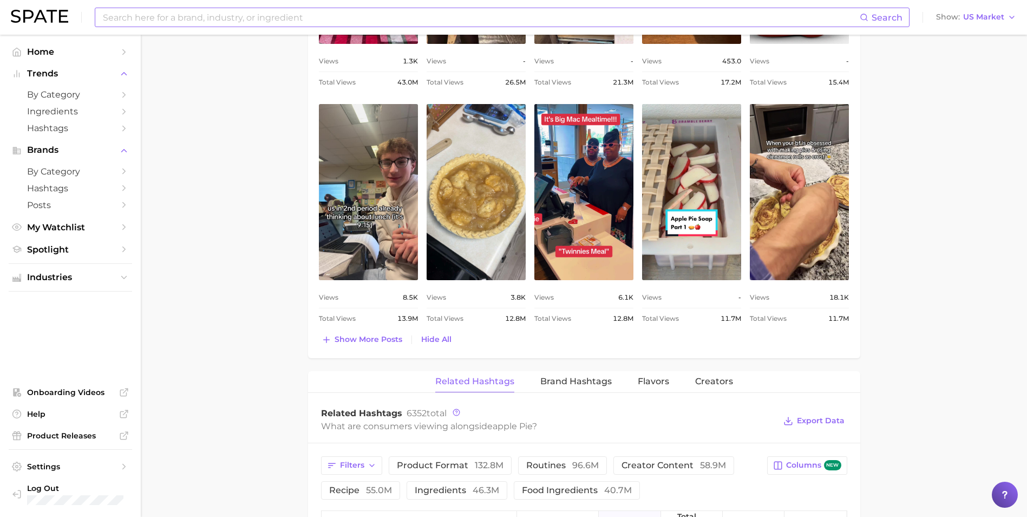
click at [375, 328] on div "Top Posts for apple pie Export Data Total Views Positive 0 Mixed 0 Negative 0 C…" at bounding box center [584, 83] width 531 height 527
click at [374, 342] on span "Show more posts" at bounding box center [369, 339] width 68 height 9
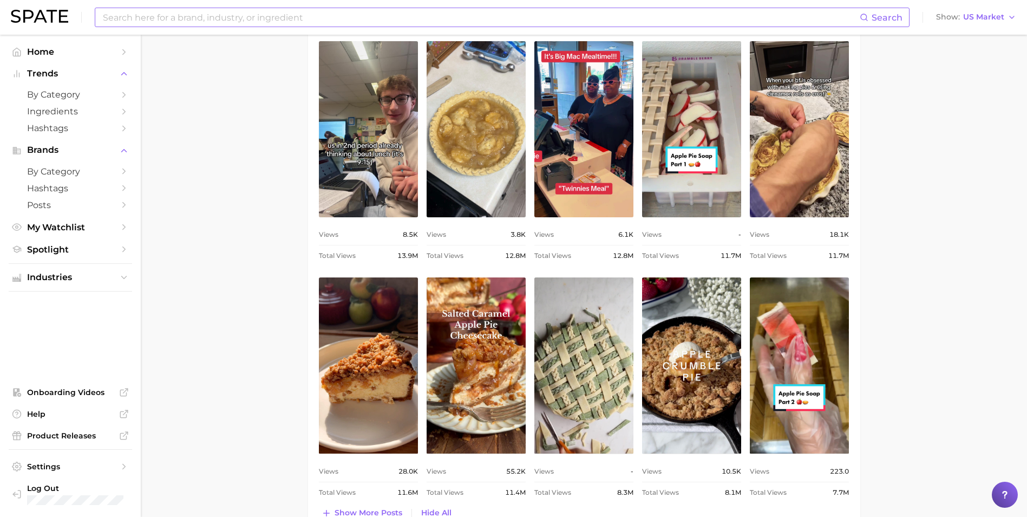
scroll to position [920, 0]
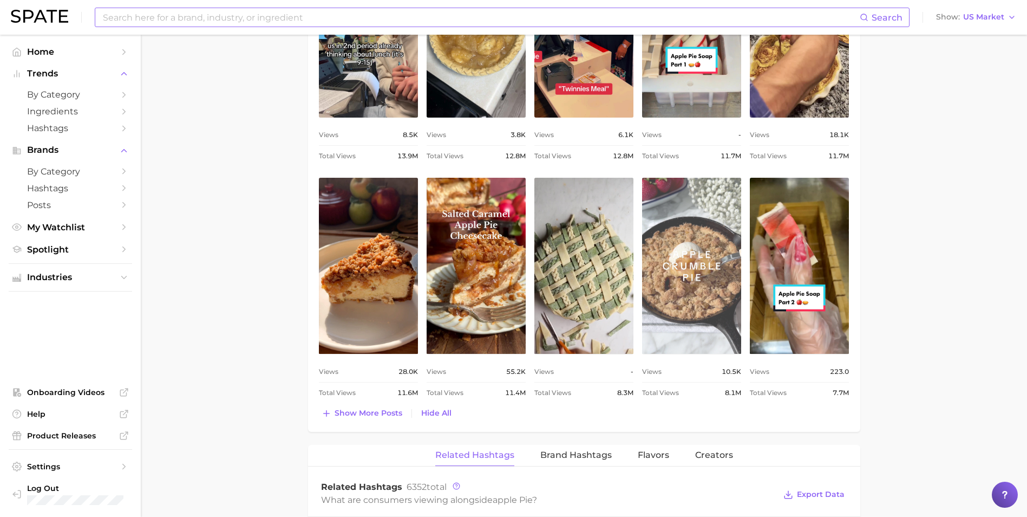
click at [718, 279] on link "view post on TikTok" at bounding box center [691, 266] width 99 height 176
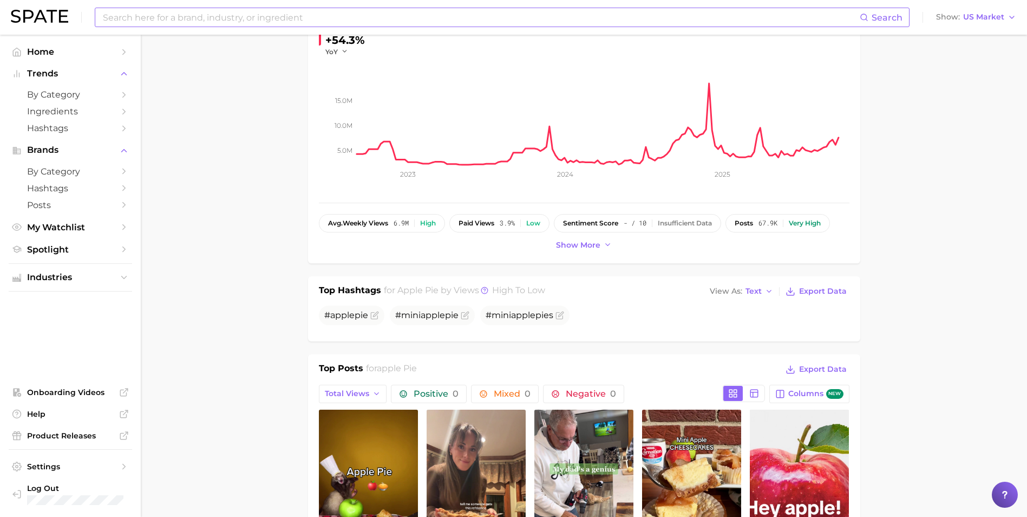
scroll to position [325, 0]
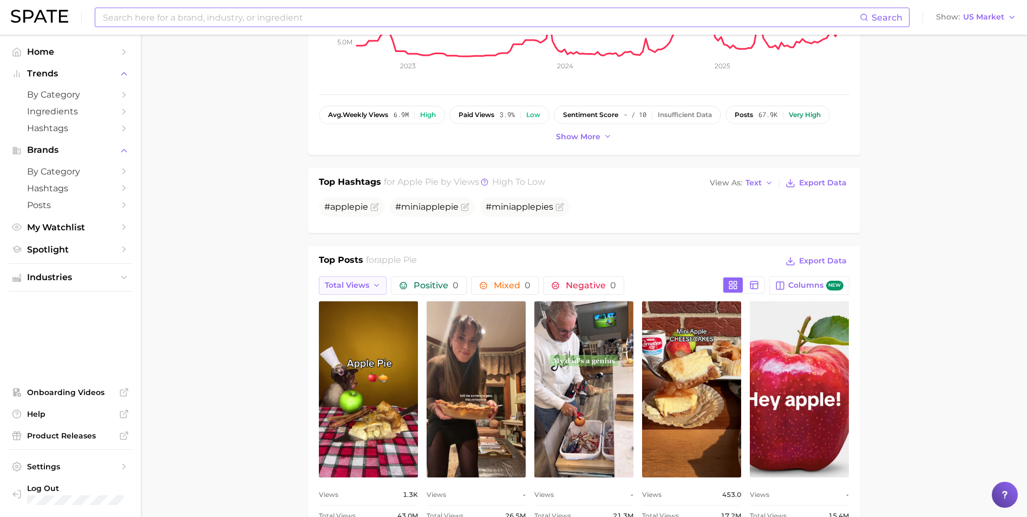
click at [354, 284] on span "Total Views" at bounding box center [347, 284] width 44 height 9
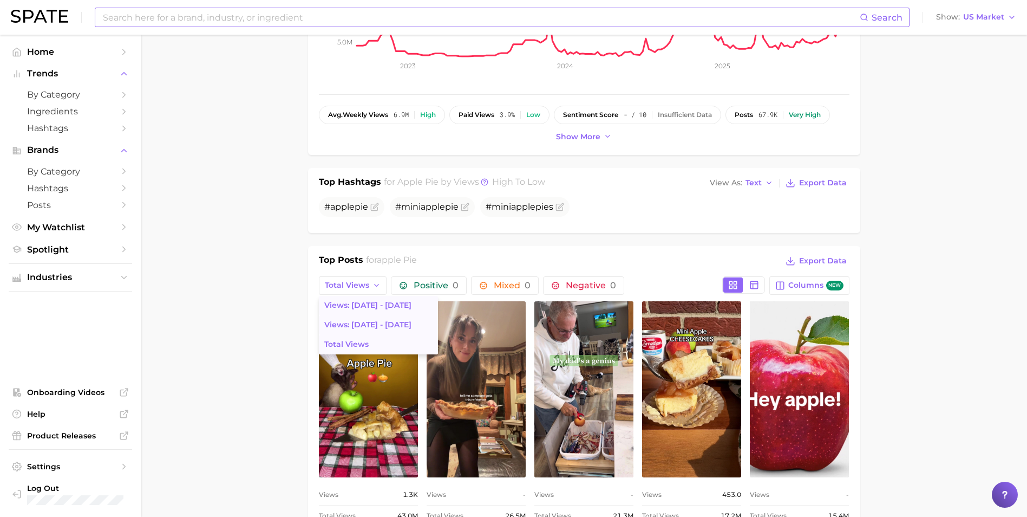
click at [353, 309] on span "Views: [DATE] - [DATE]" at bounding box center [367, 304] width 87 height 9
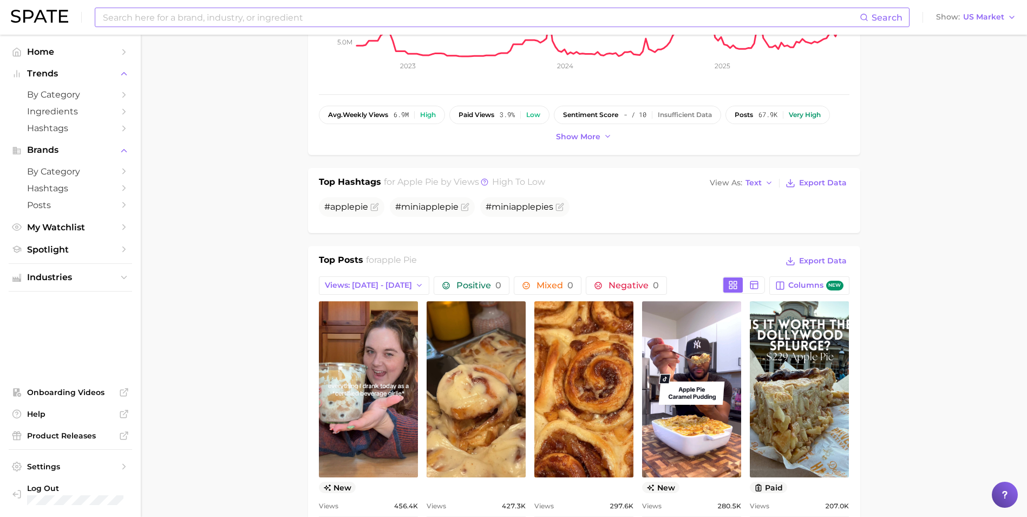
scroll to position [0, 0]
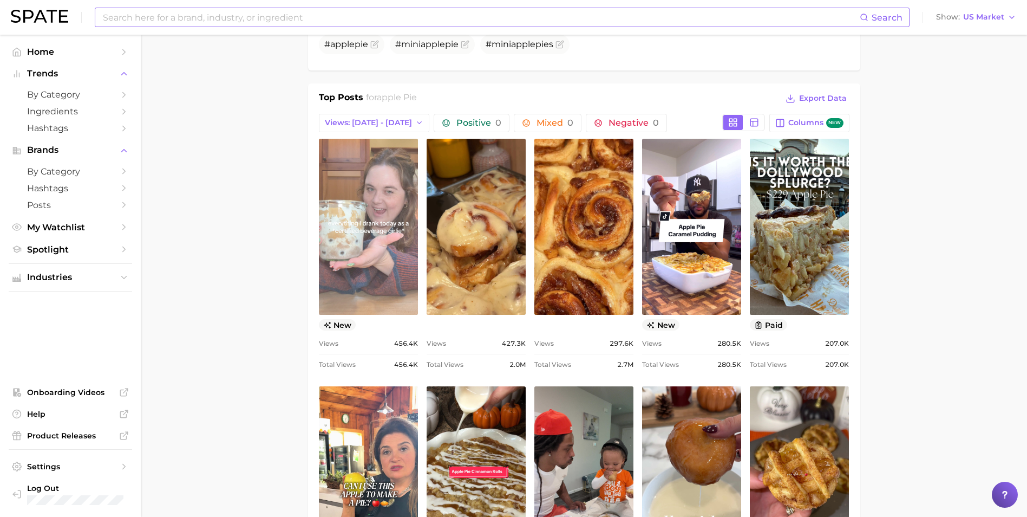
click at [384, 298] on link "view post on TikTok" at bounding box center [368, 227] width 99 height 176
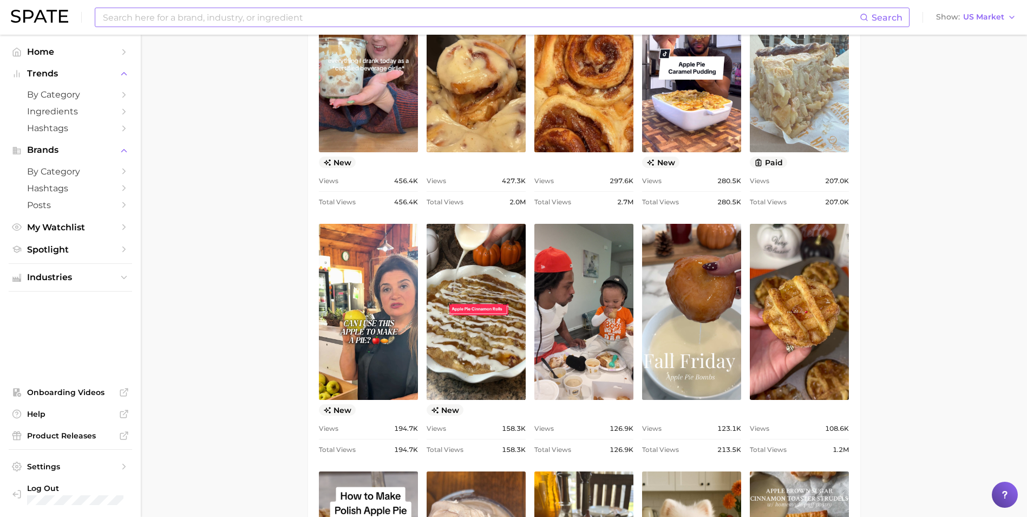
click at [799, 125] on link "view post on TikTok" at bounding box center [799, 64] width 99 height 176
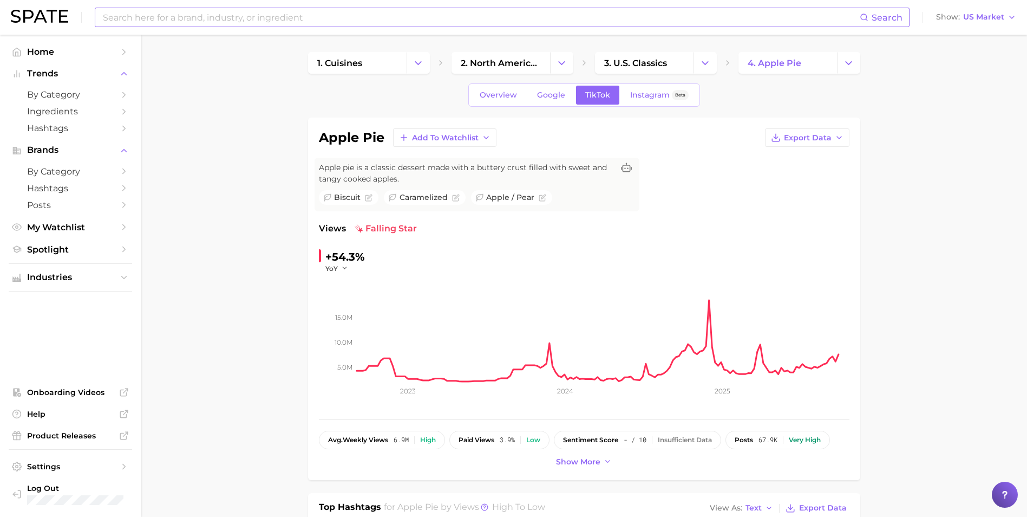
scroll to position [271, 0]
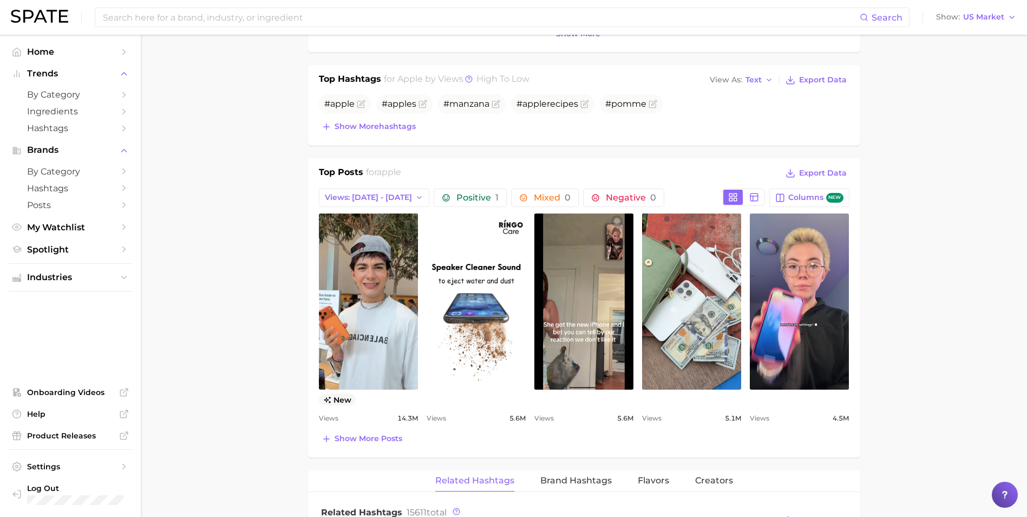
scroll to position [325, 0]
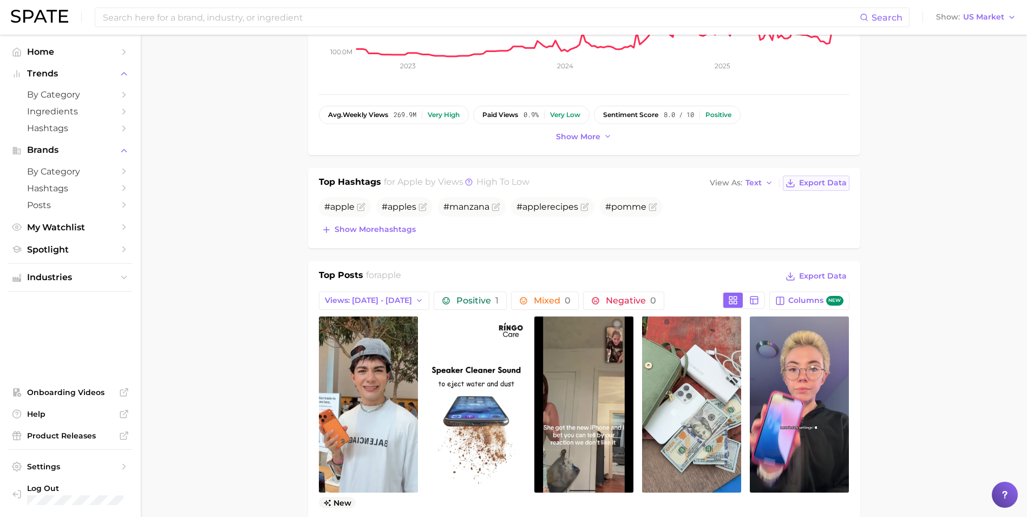
click at [834, 184] on span "Export Data" at bounding box center [823, 182] width 48 height 9
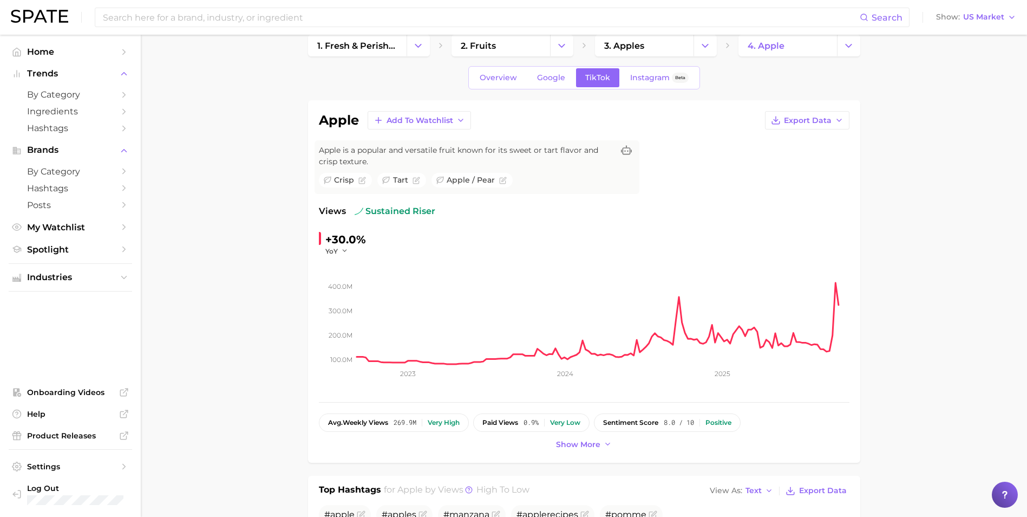
scroll to position [0, 0]
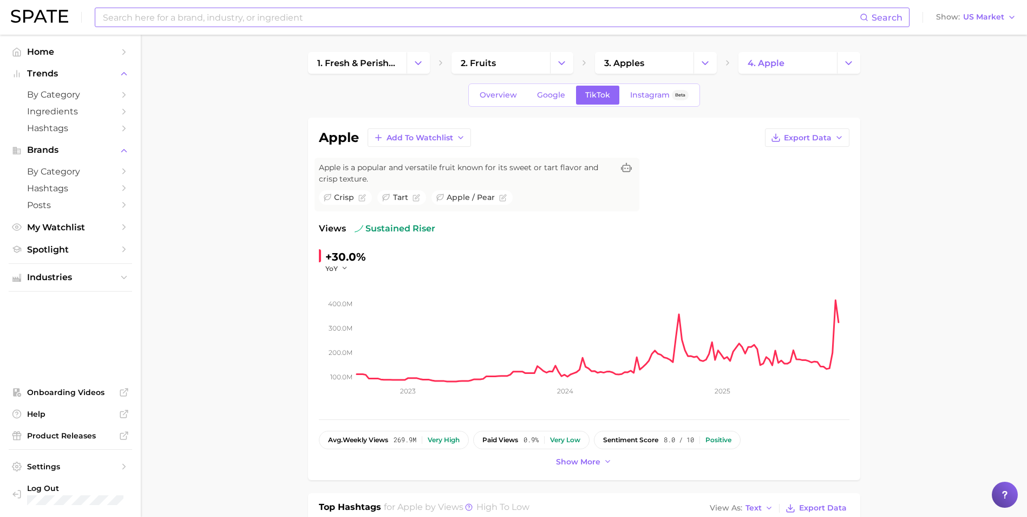
click at [193, 21] on input at bounding box center [481, 17] width 758 height 18
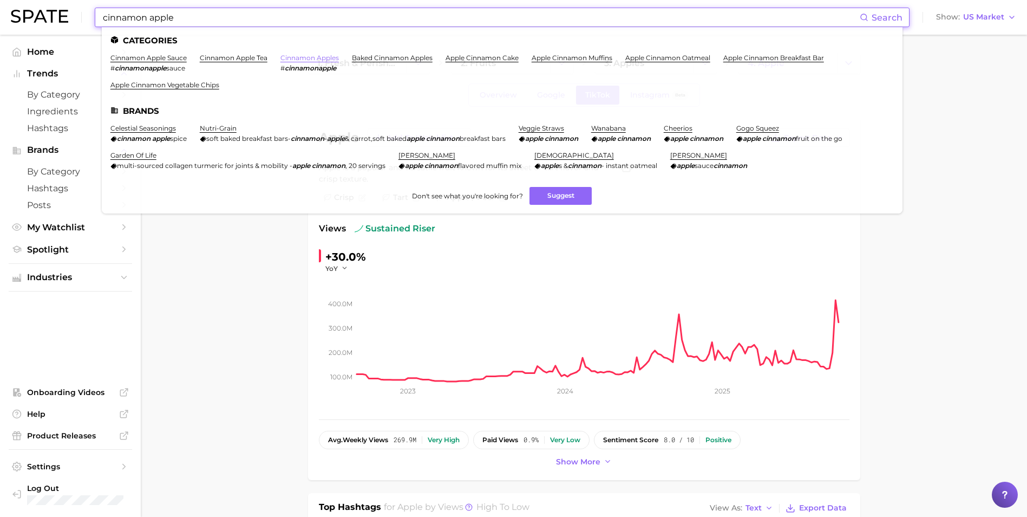
type input "cinnamon apple"
click at [309, 58] on link "cinnamon apples" at bounding box center [309, 58] width 58 height 8
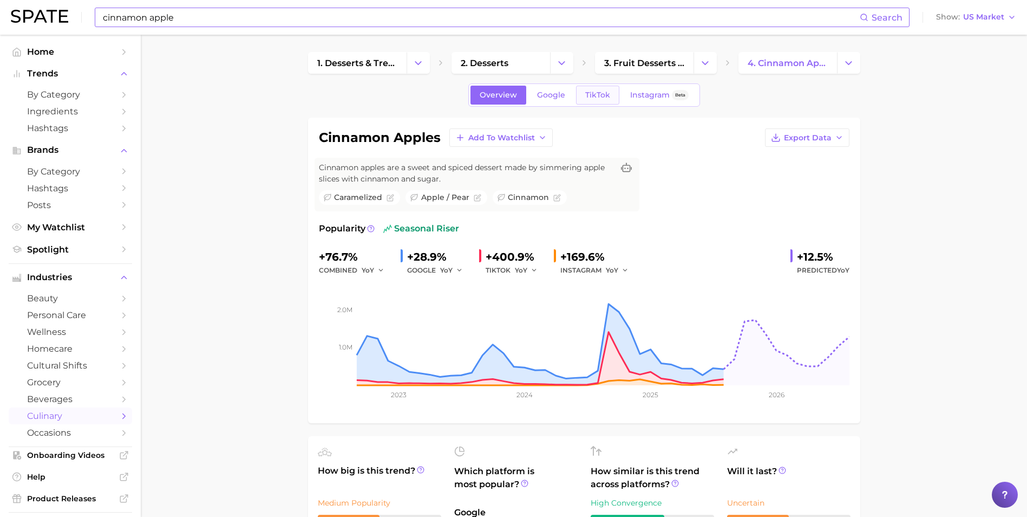
click at [585, 99] on span "TikTok" at bounding box center [597, 94] width 25 height 9
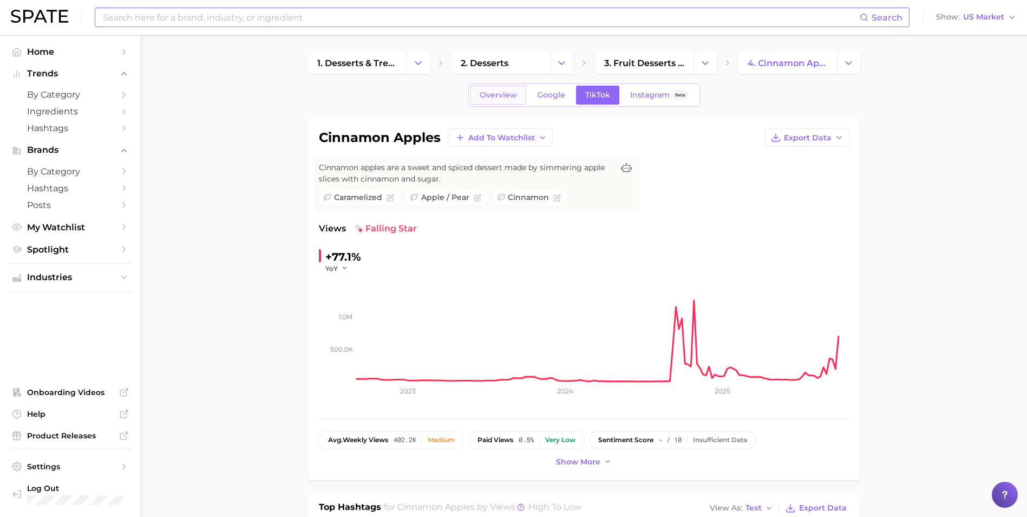
click at [488, 90] on span "Overview" at bounding box center [498, 94] width 37 height 9
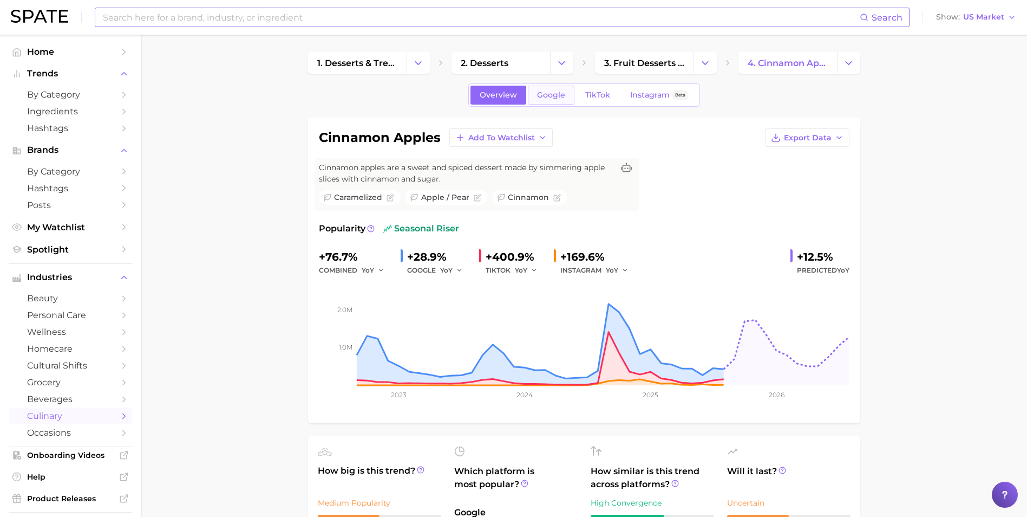
click at [554, 103] on link "Google" at bounding box center [551, 95] width 47 height 19
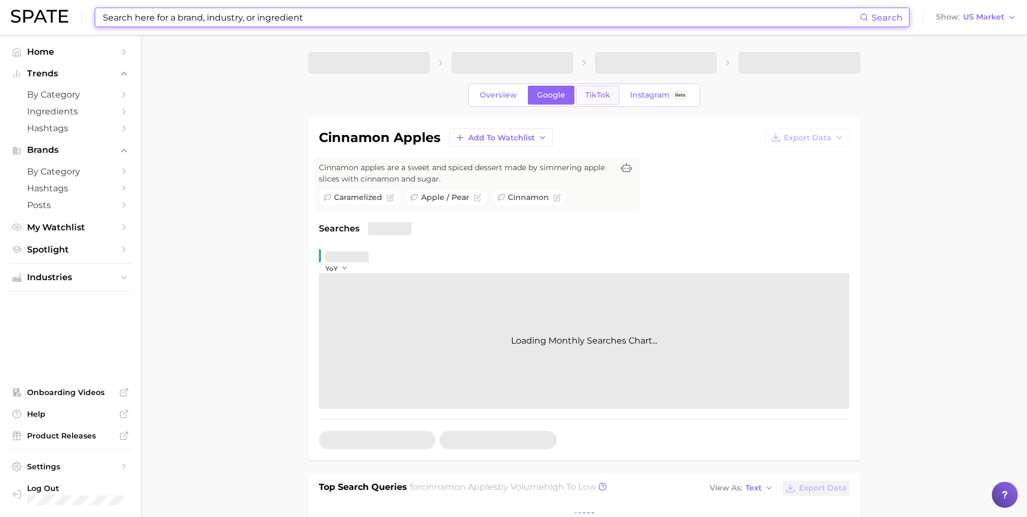
click at [610, 92] on link "TikTok" at bounding box center [597, 95] width 43 height 19
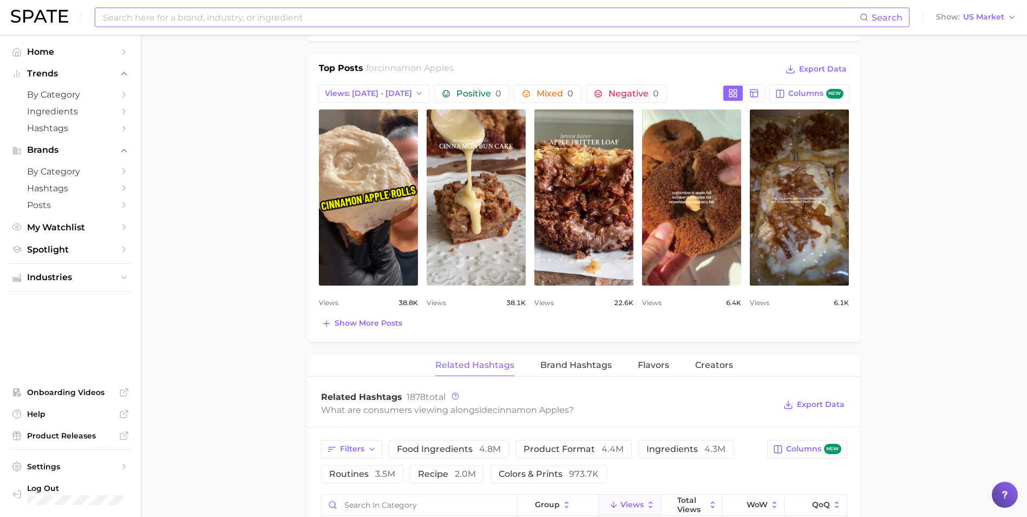
scroll to position [217, 0]
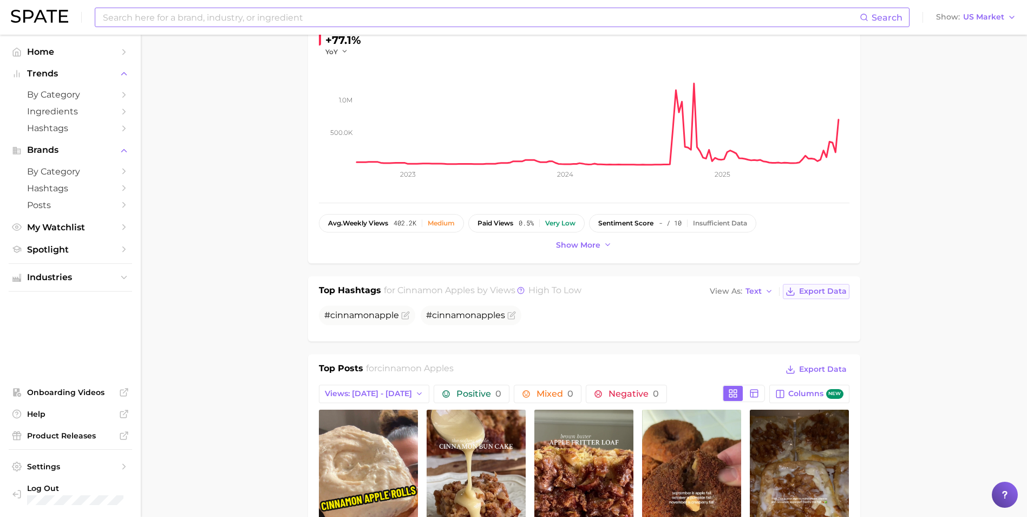
click at [811, 291] on span "Export Data" at bounding box center [823, 290] width 48 height 9
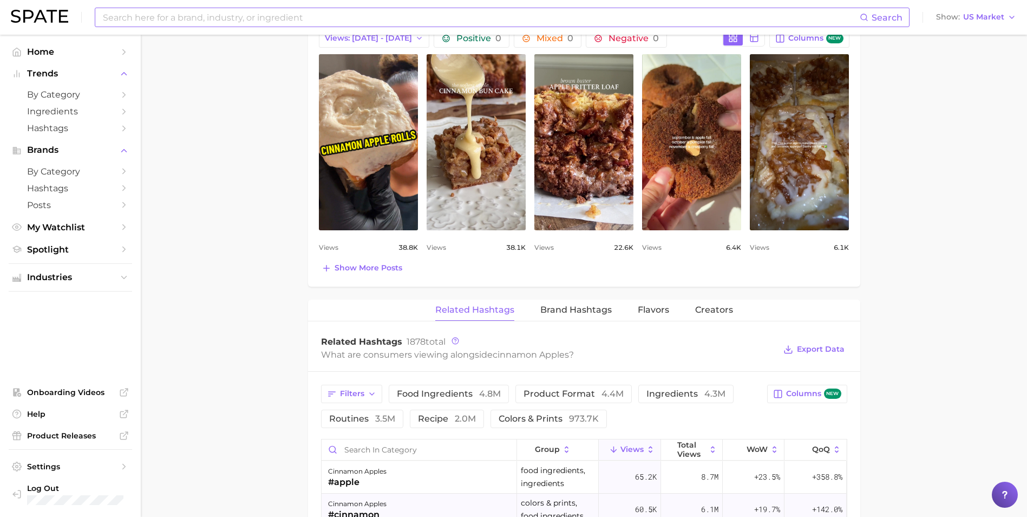
scroll to position [758, 0]
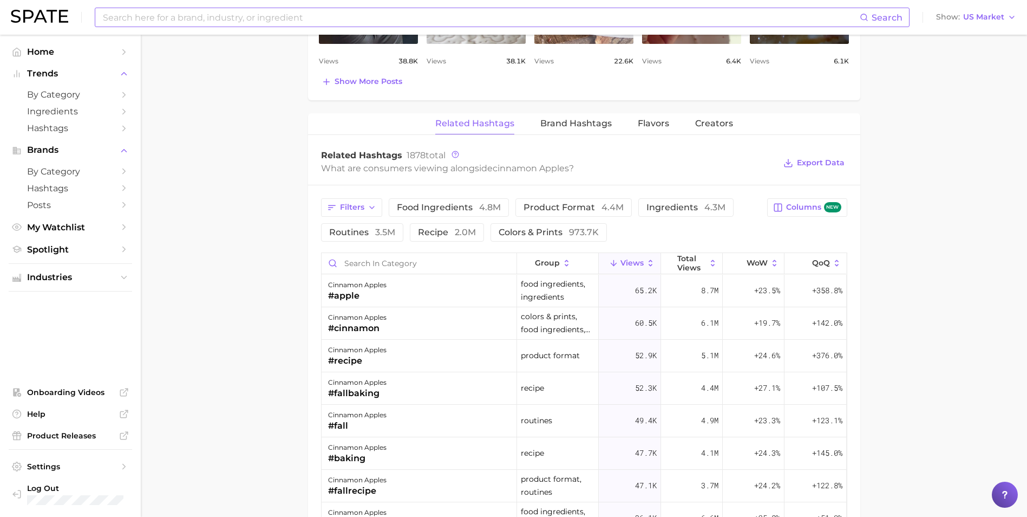
click at [216, 303] on main "1. desserts & treats 2. desserts 3. fruit desserts & treats 4. cinnamon apples …" at bounding box center [584, 56] width 886 height 1559
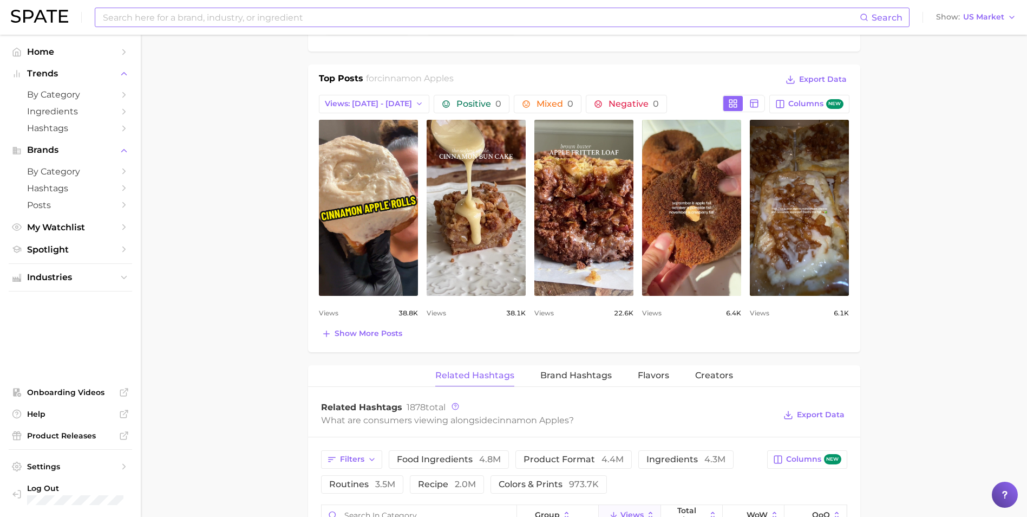
scroll to position [487, 0]
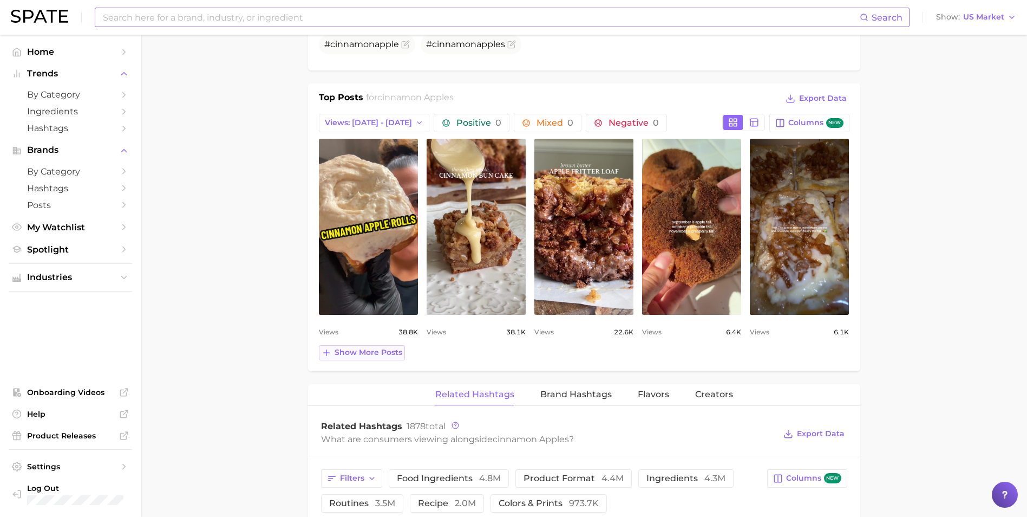
click at [390, 358] on button "Show more posts" at bounding box center [362, 352] width 86 height 15
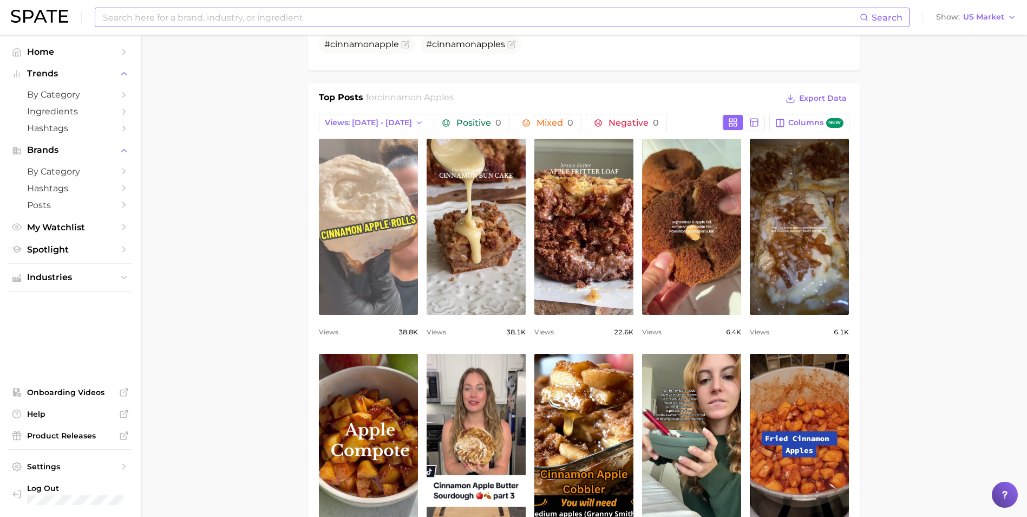
scroll to position [0, 0]
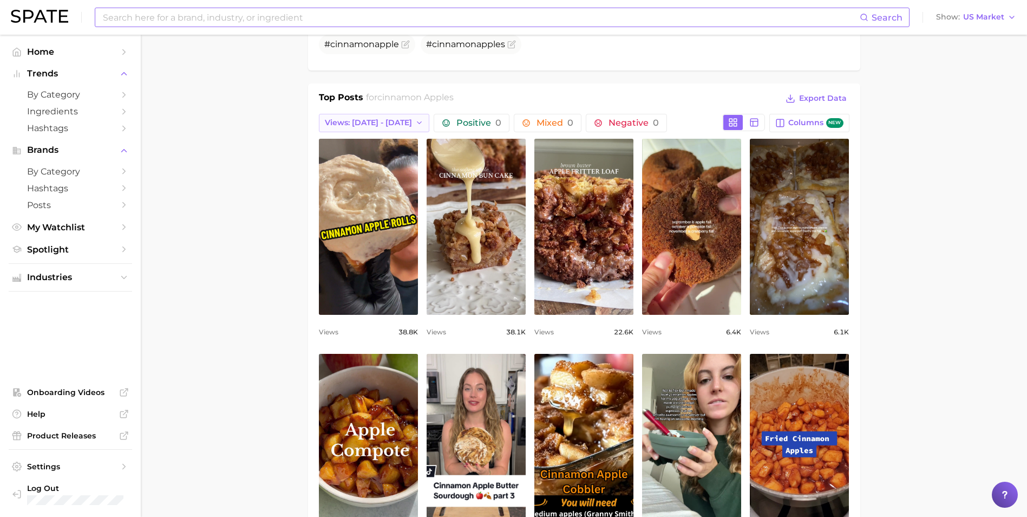
click at [365, 121] on span "Views: [DATE] - [DATE]" at bounding box center [368, 122] width 87 height 9
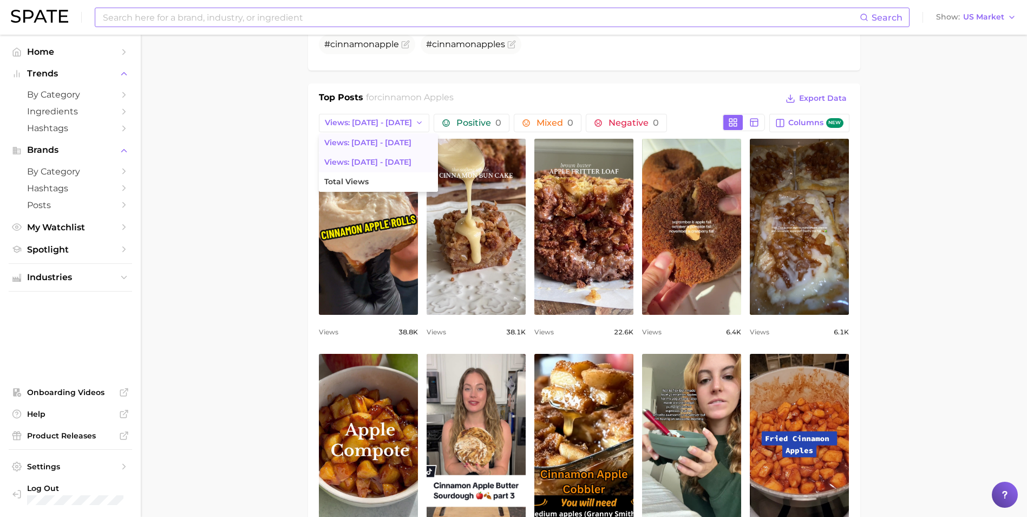
click at [373, 167] on span "Views: [DATE] - [DATE]" at bounding box center [367, 162] width 87 height 9
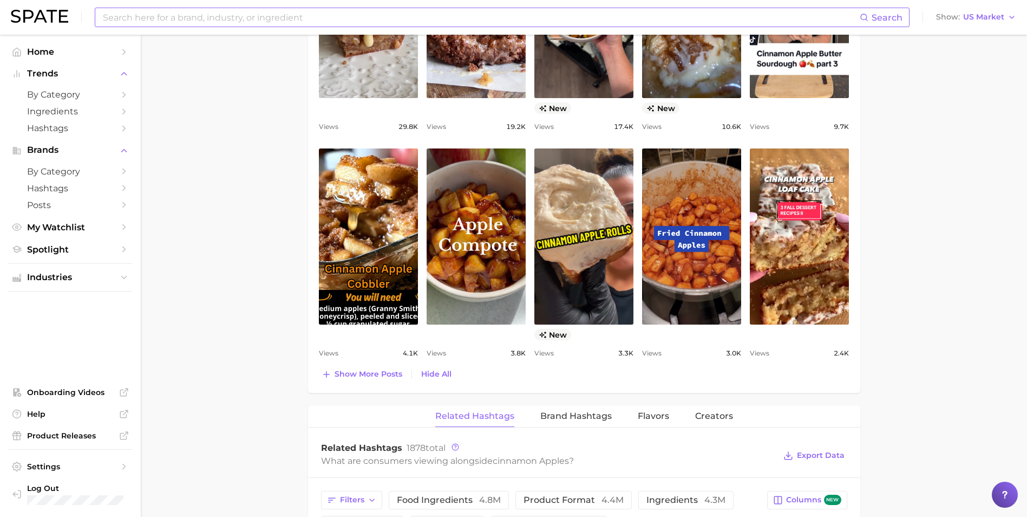
scroll to position [379, 0]
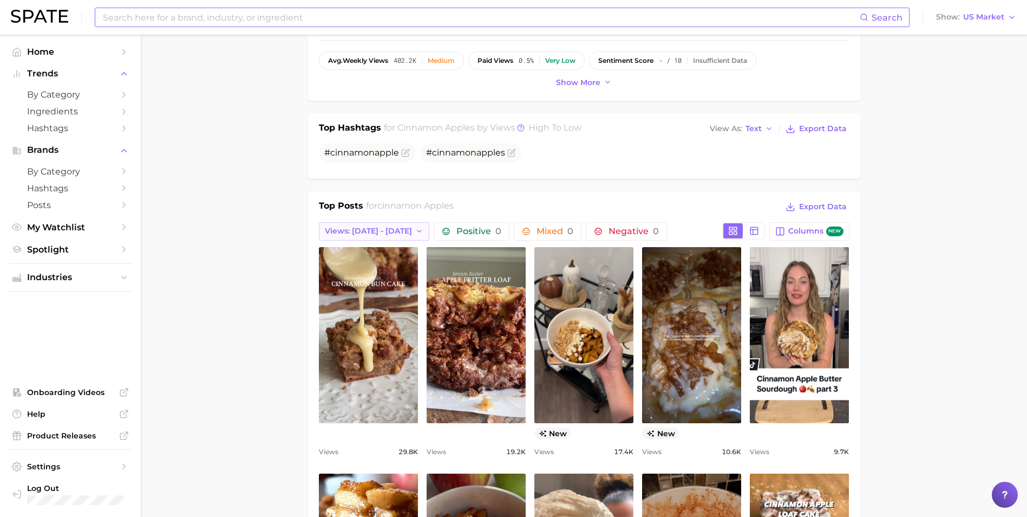
click at [347, 228] on span "Views: [DATE] - [DATE]" at bounding box center [368, 230] width 87 height 9
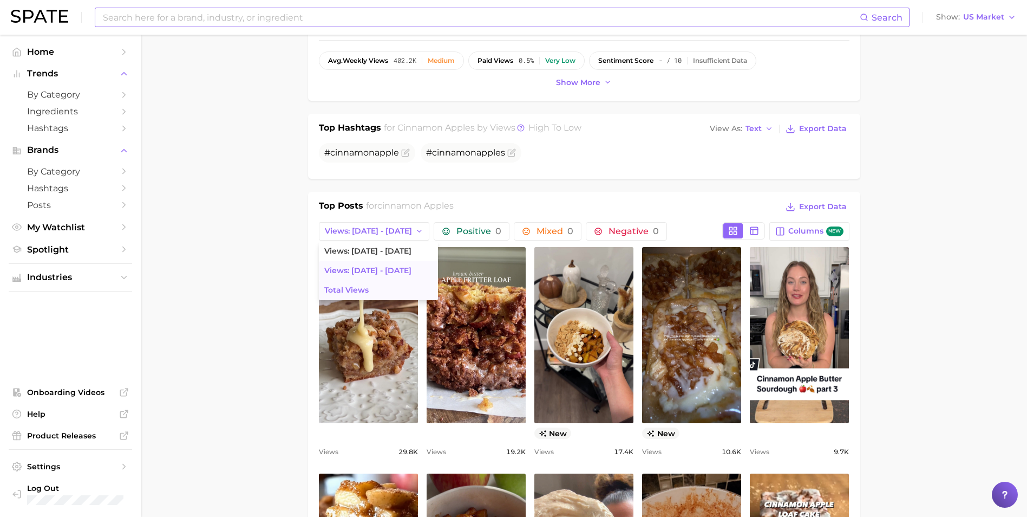
click at [350, 291] on span "Total Views" at bounding box center [346, 289] width 44 height 9
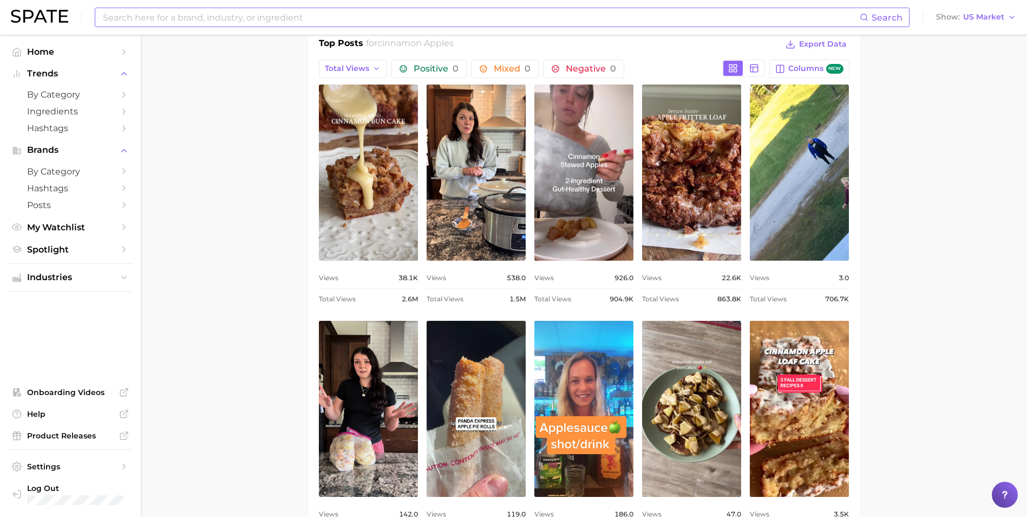
scroll to position [0, 0]
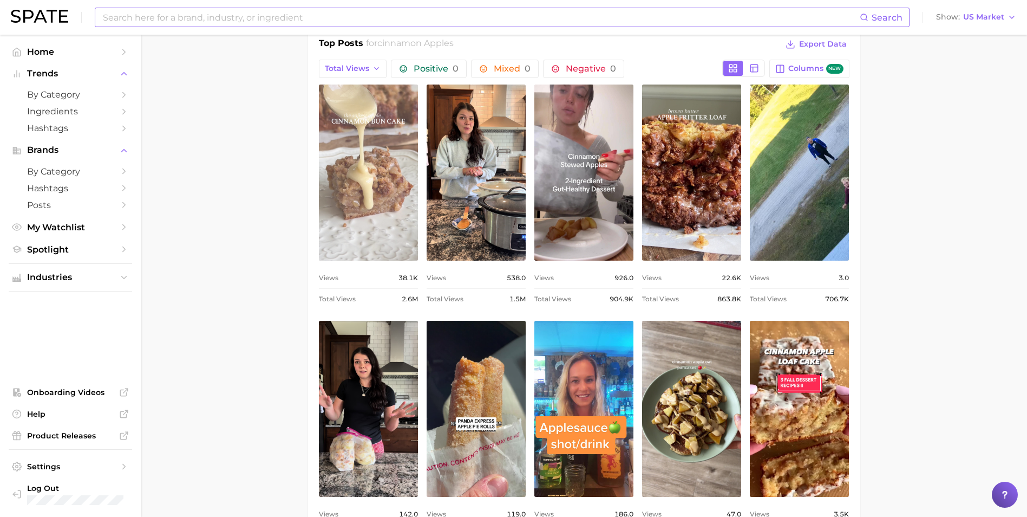
click at [375, 238] on link "view post on TikTok" at bounding box center [368, 172] width 99 height 176
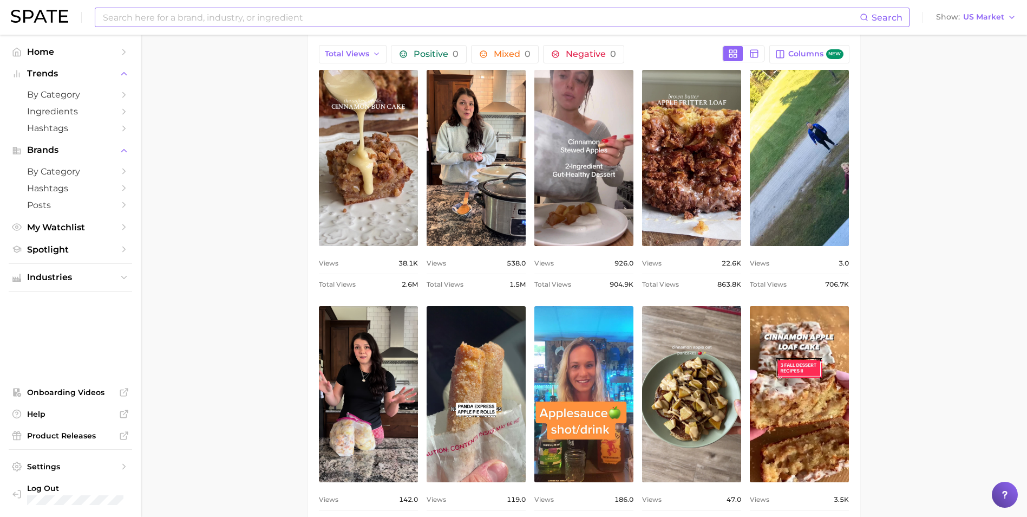
scroll to position [650, 0]
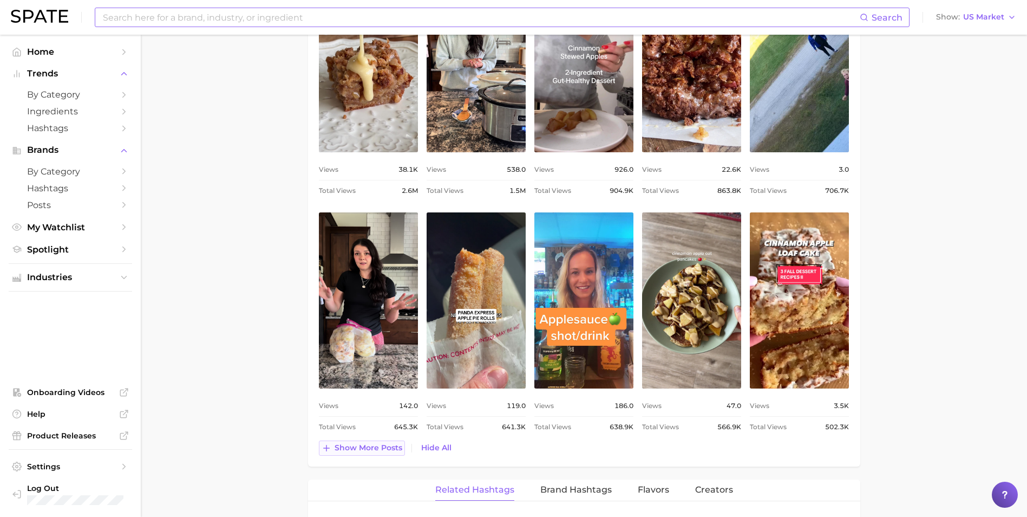
click at [370, 453] on button "Show more posts" at bounding box center [362, 447] width 86 height 15
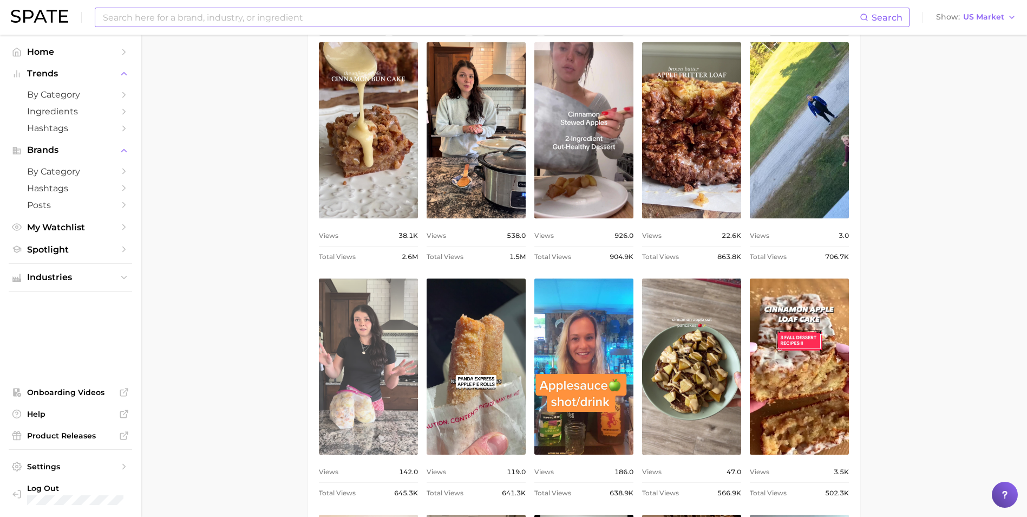
scroll to position [487, 0]
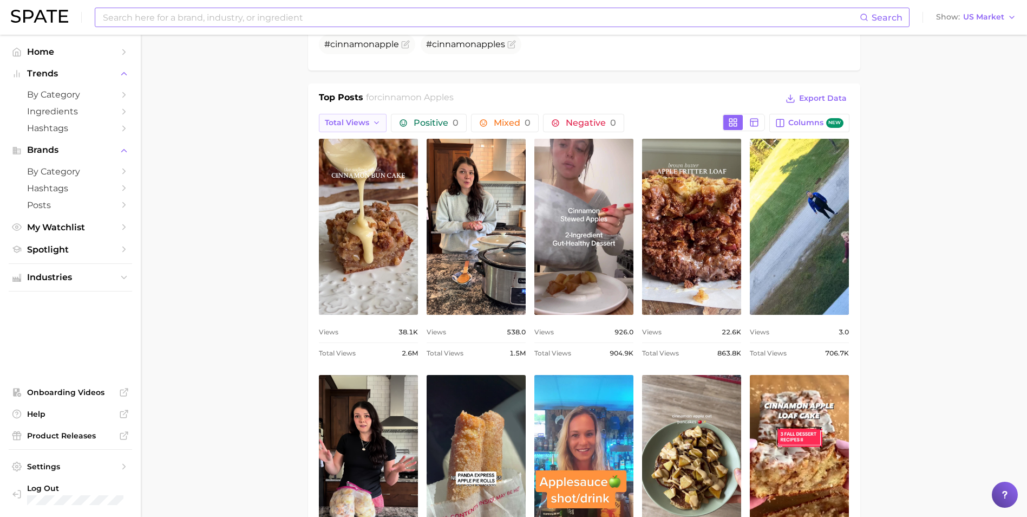
click at [363, 127] on span "Total Views" at bounding box center [347, 122] width 44 height 9
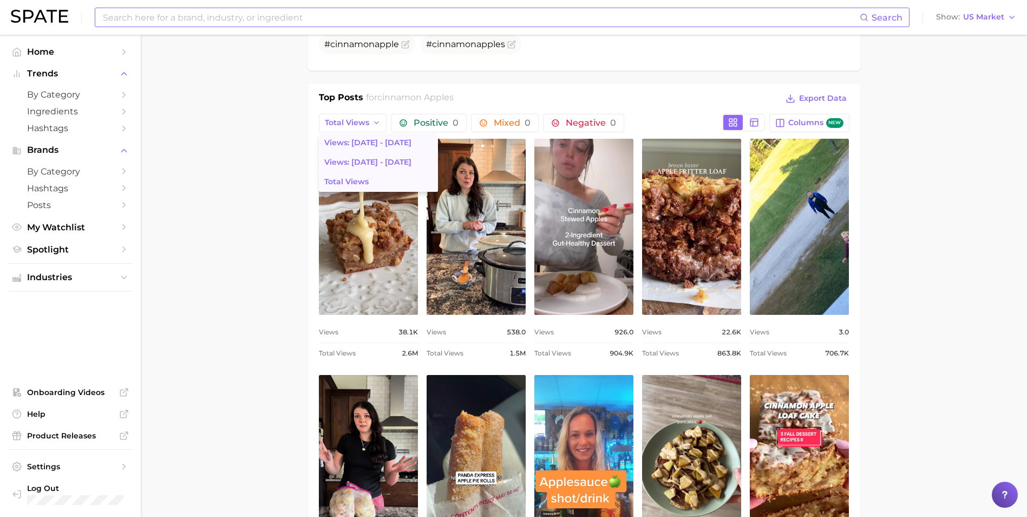
click at [376, 160] on span "Views: [DATE] - [DATE]" at bounding box center [367, 162] width 87 height 9
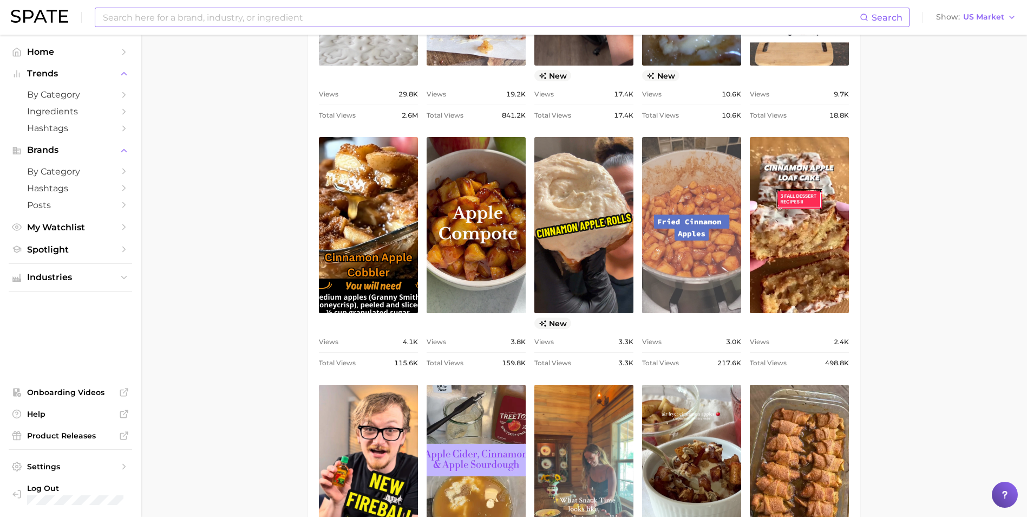
scroll to position [650, 0]
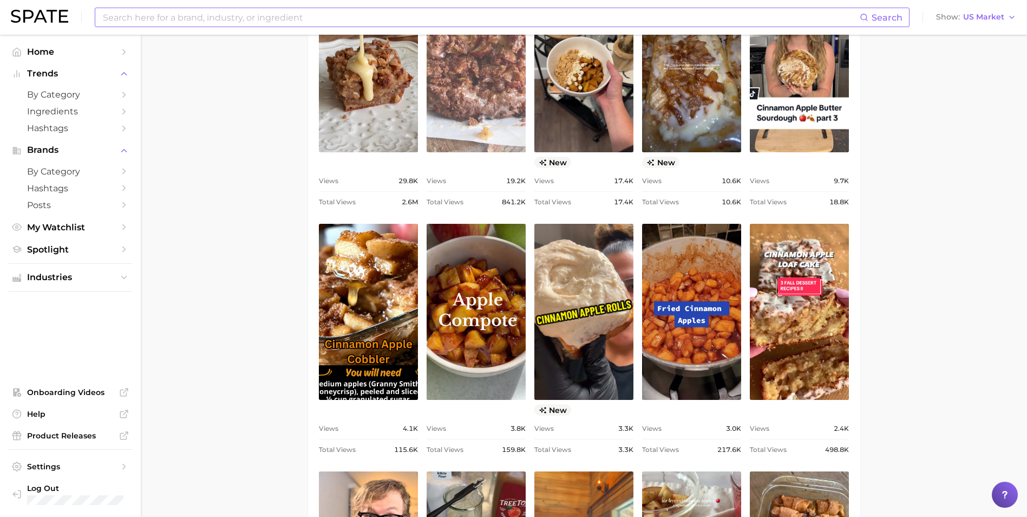
click at [506, 131] on link "view post on TikTok" at bounding box center [476, 64] width 99 height 176
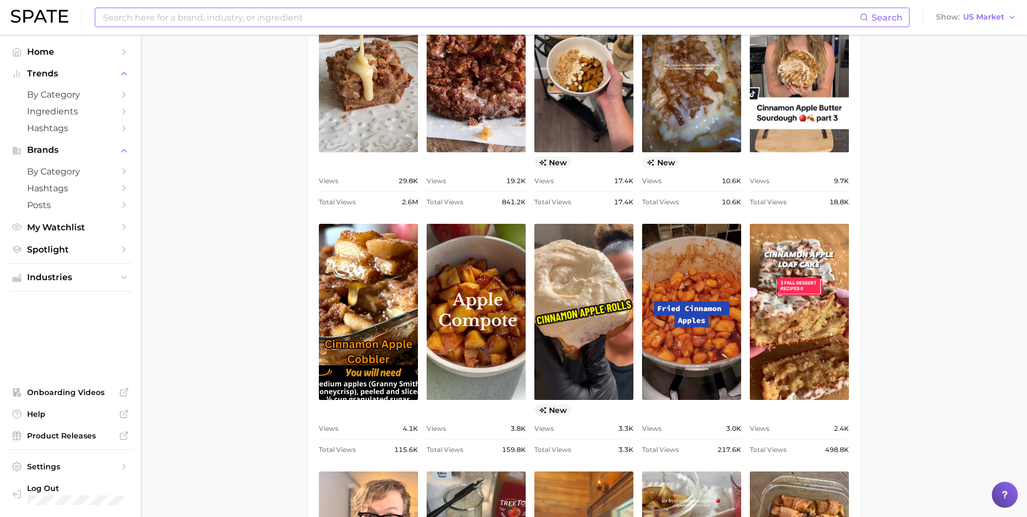
scroll to position [541, 0]
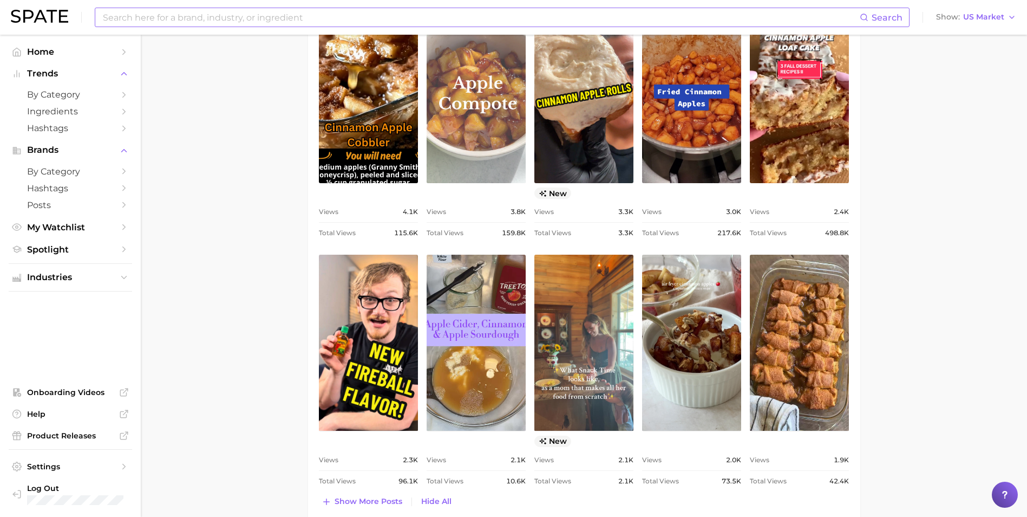
click at [483, 146] on link "view post on TikTok" at bounding box center [476, 95] width 99 height 176
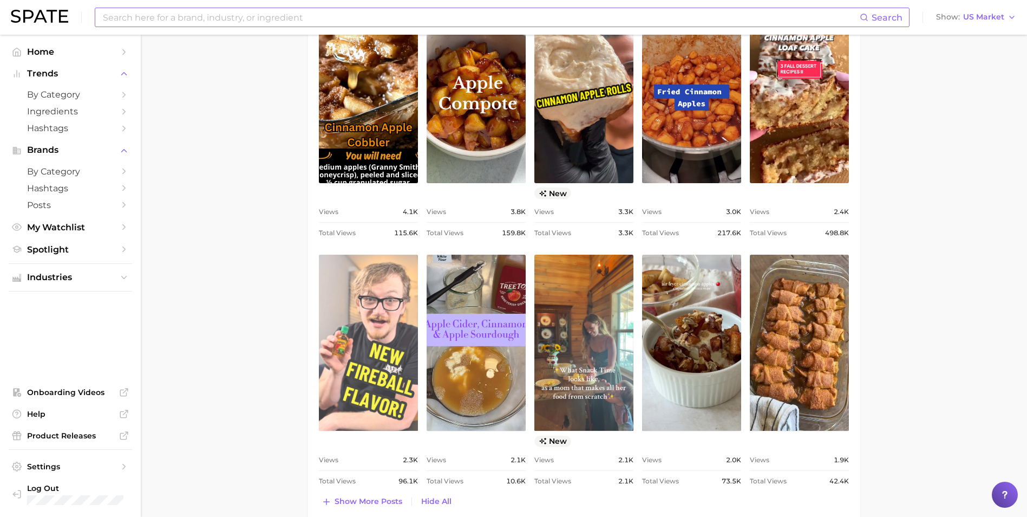
click at [381, 347] on link "view post on TikTok" at bounding box center [368, 342] width 99 height 176
click at [388, 375] on link "view post on TikTok" at bounding box center [368, 342] width 99 height 176
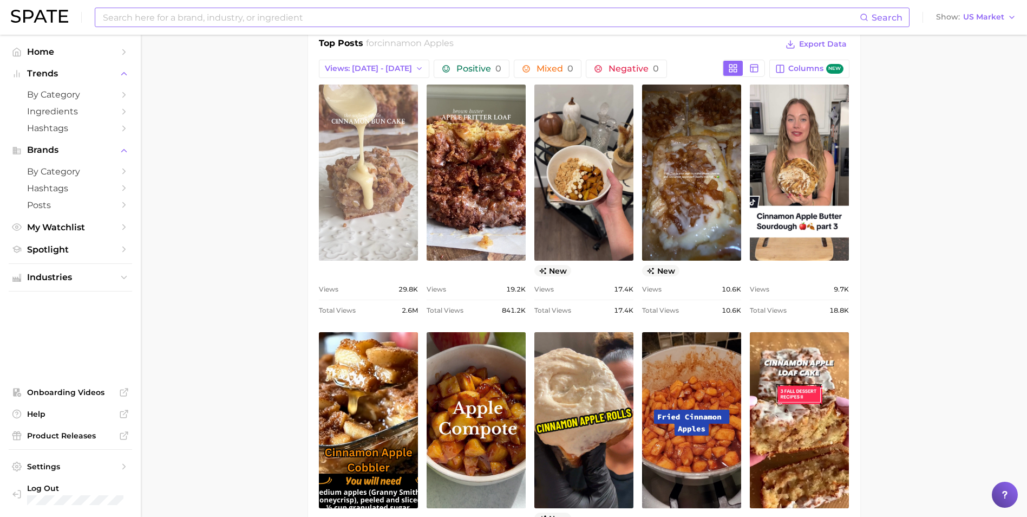
click at [397, 178] on link "view post on TikTok" at bounding box center [368, 172] width 99 height 176
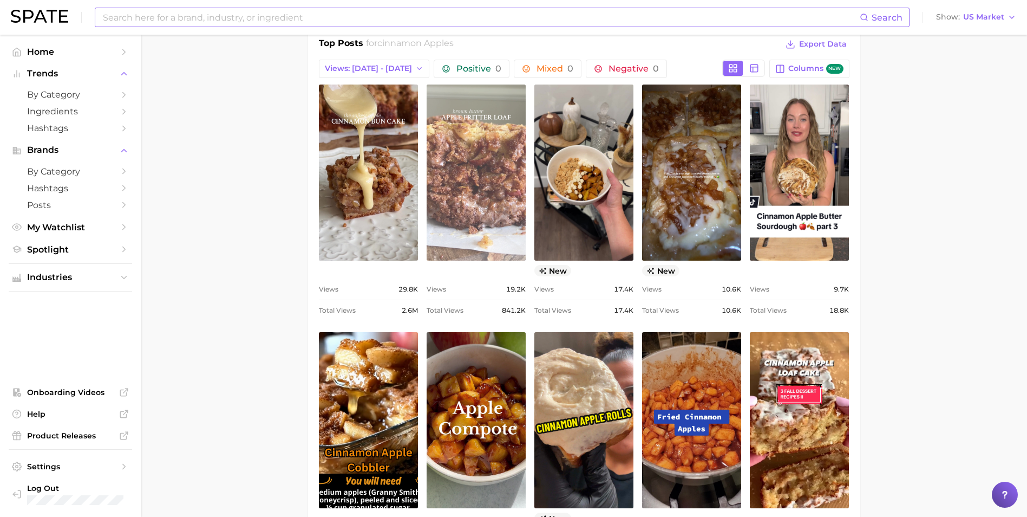
click at [459, 158] on link "view post on TikTok" at bounding box center [476, 172] width 99 height 176
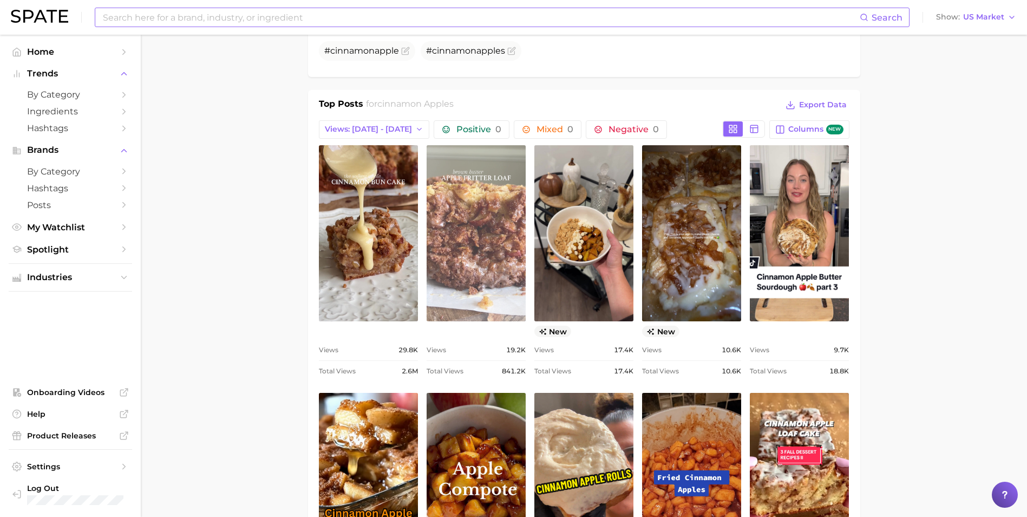
scroll to position [433, 0]
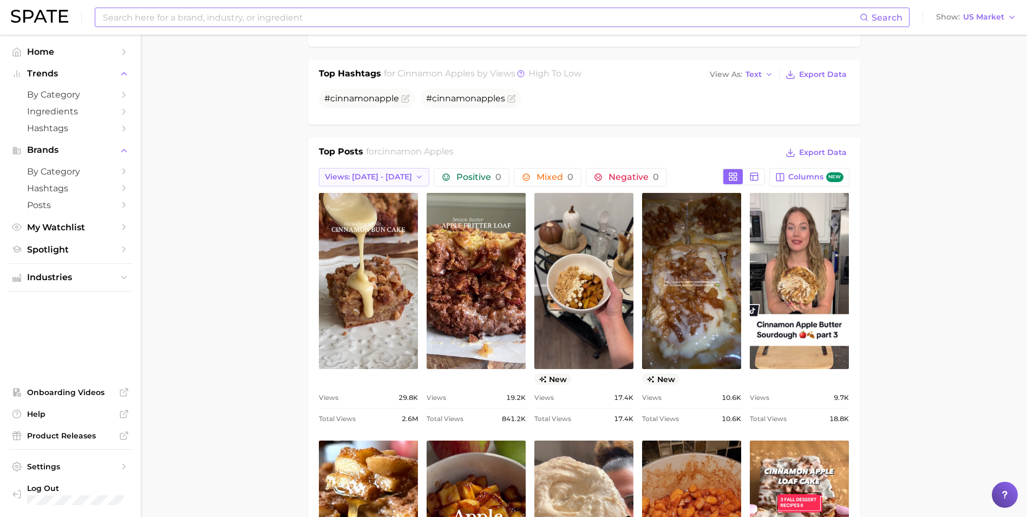
click at [375, 173] on span "Views: [DATE] - [DATE]" at bounding box center [368, 176] width 87 height 9
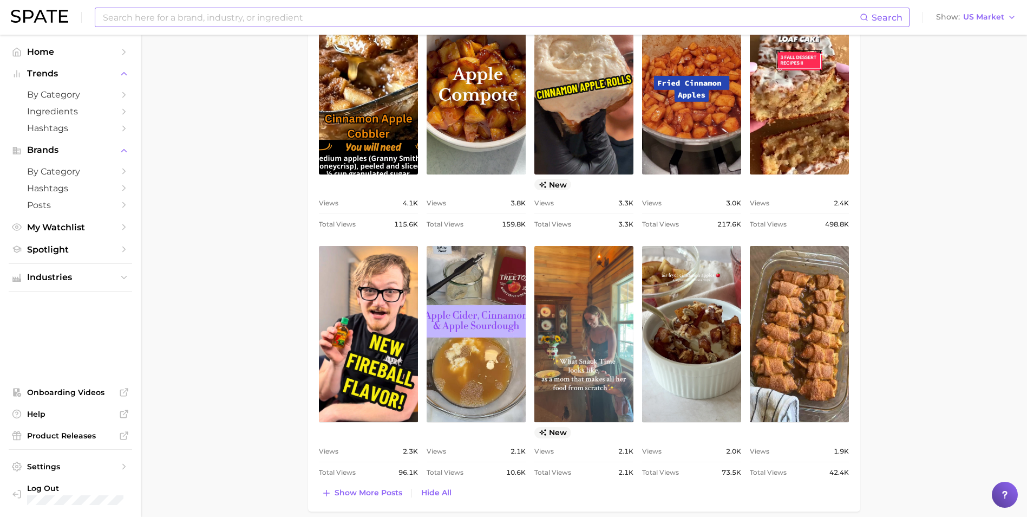
scroll to position [975, 0]
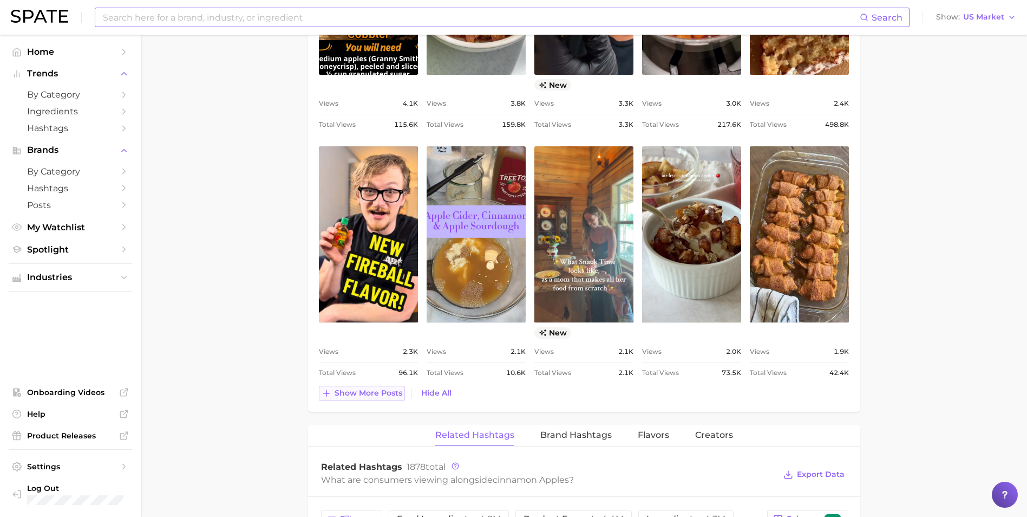
click at [382, 394] on span "Show more posts" at bounding box center [369, 392] width 68 height 9
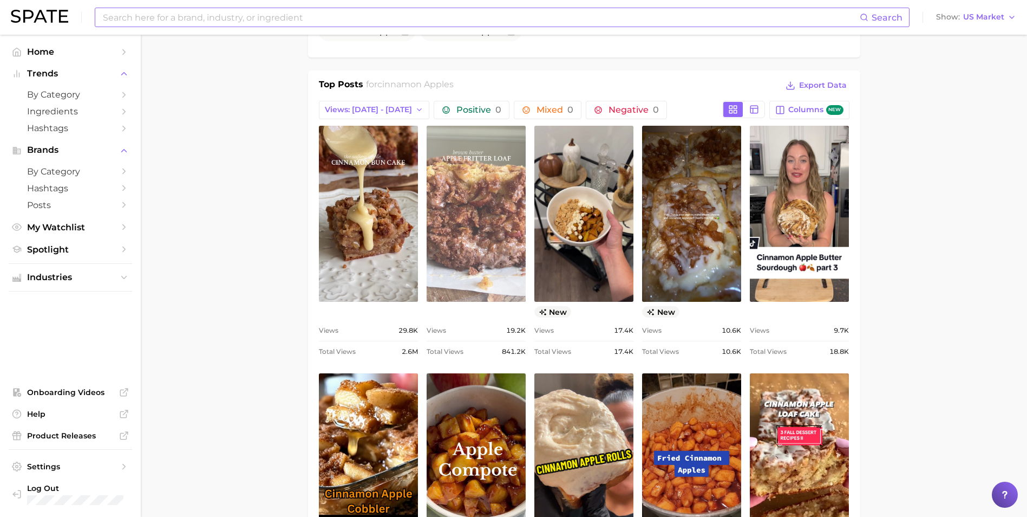
scroll to position [433, 0]
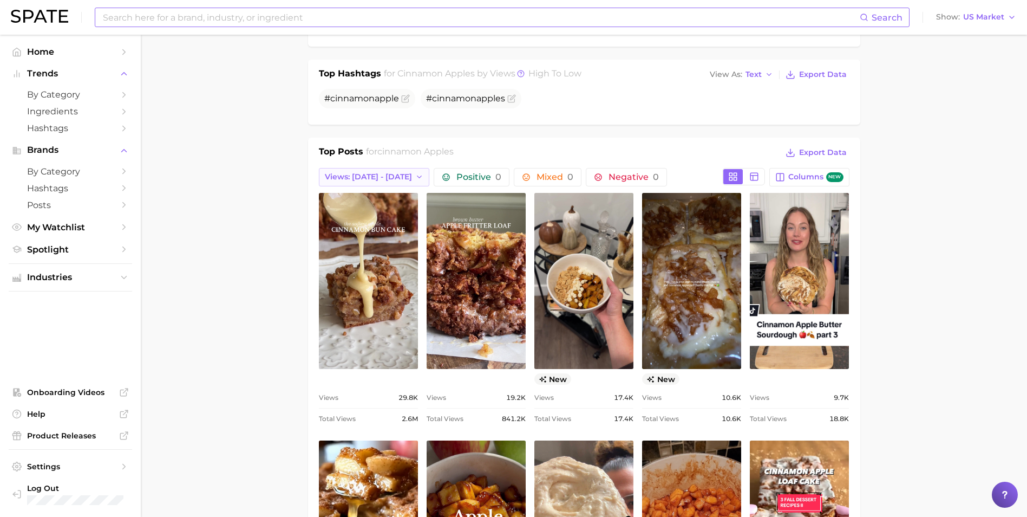
click at [382, 171] on button "Views: [DATE] - [DATE]" at bounding box center [374, 177] width 111 height 18
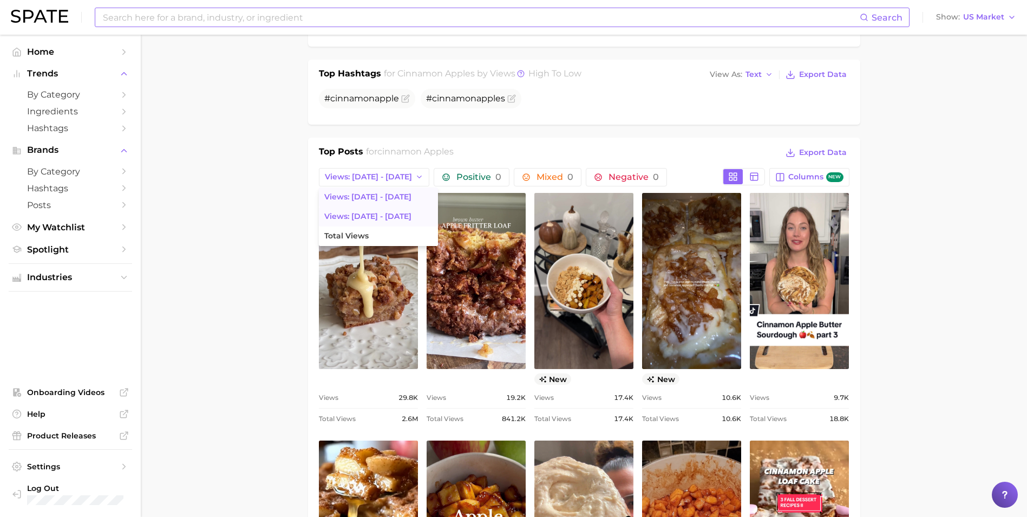
click at [376, 202] on button "Views: [DATE] - [DATE]" at bounding box center [378, 196] width 119 height 19
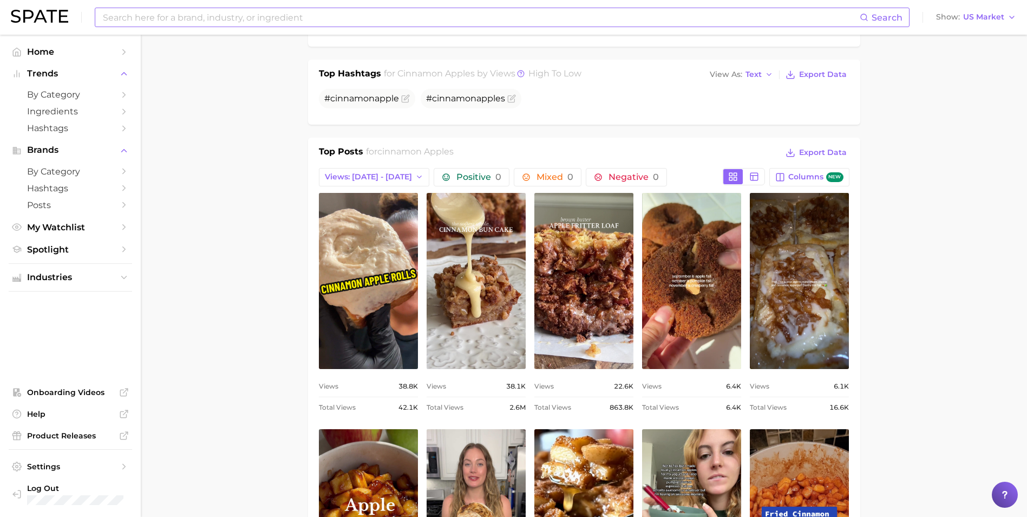
scroll to position [0, 0]
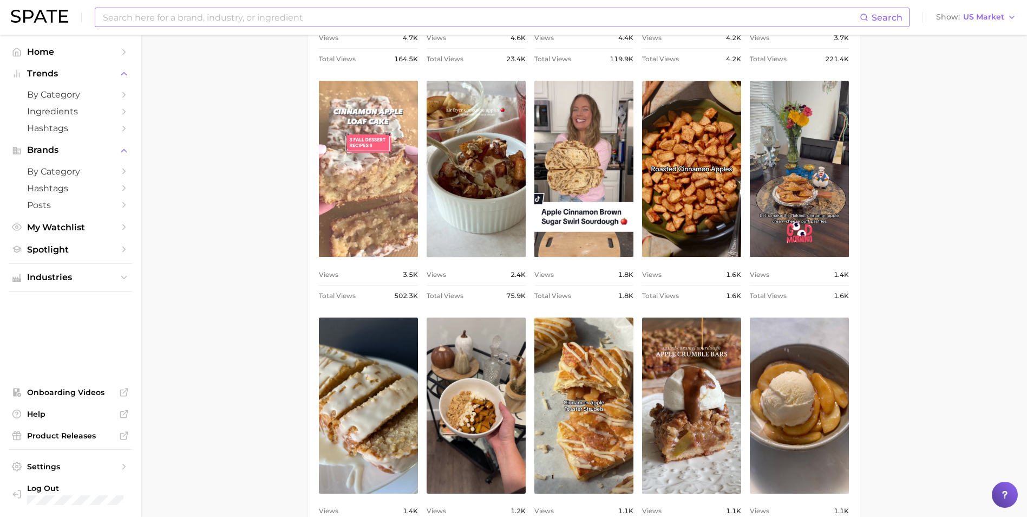
click at [391, 229] on link "view post on TikTok" at bounding box center [368, 169] width 99 height 176
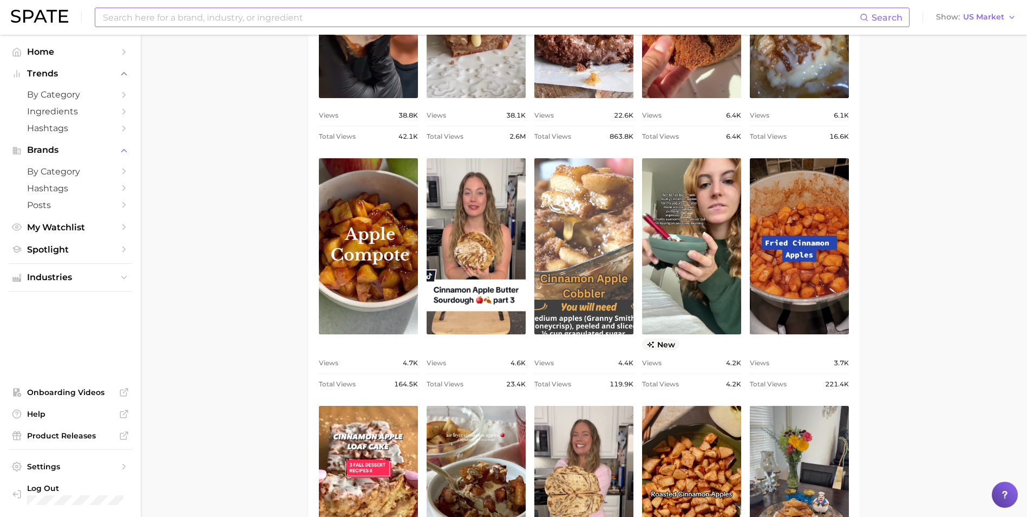
click at [576, 267] on link "view post on TikTok" at bounding box center [583, 246] width 99 height 176
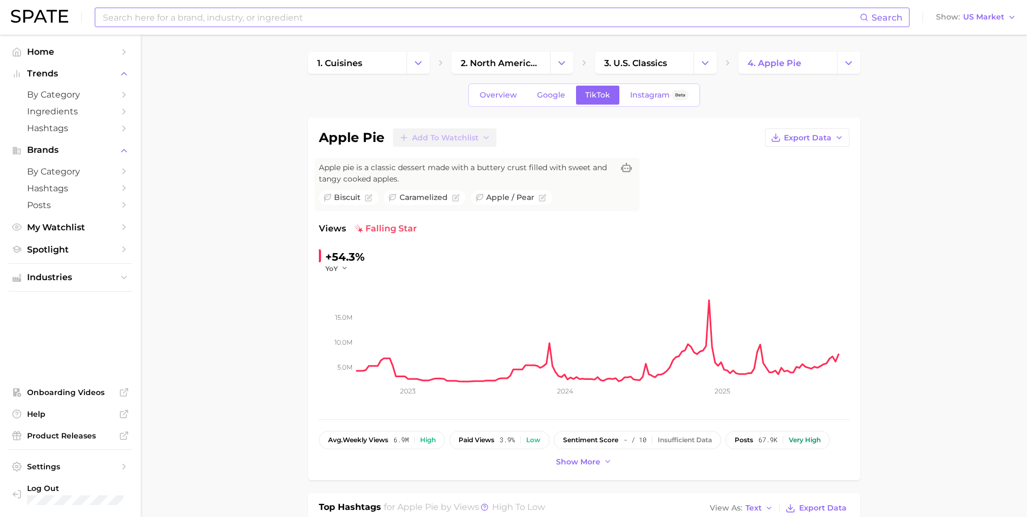
click at [253, 10] on input at bounding box center [481, 17] width 758 height 18
type input "pie"
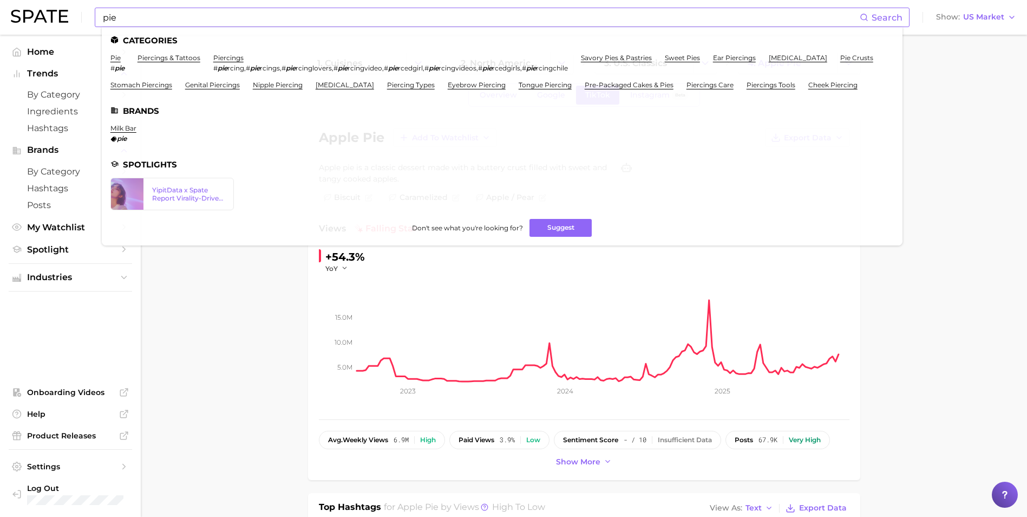
click at [122, 58] on li "pie # pie" at bounding box center [117, 63] width 14 height 18
click at [118, 58] on link "pie" at bounding box center [115, 58] width 10 height 8
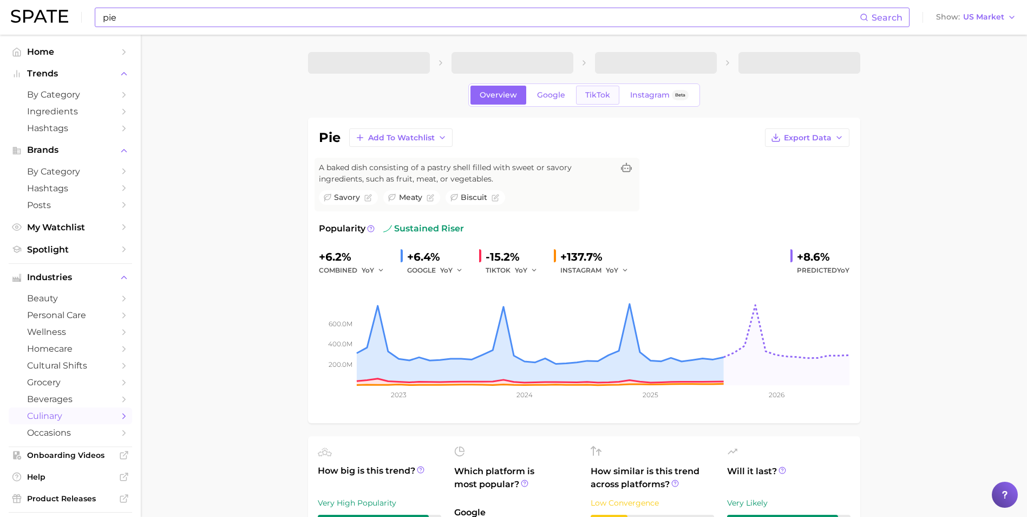
click at [600, 100] on link "TikTok" at bounding box center [597, 95] width 43 height 19
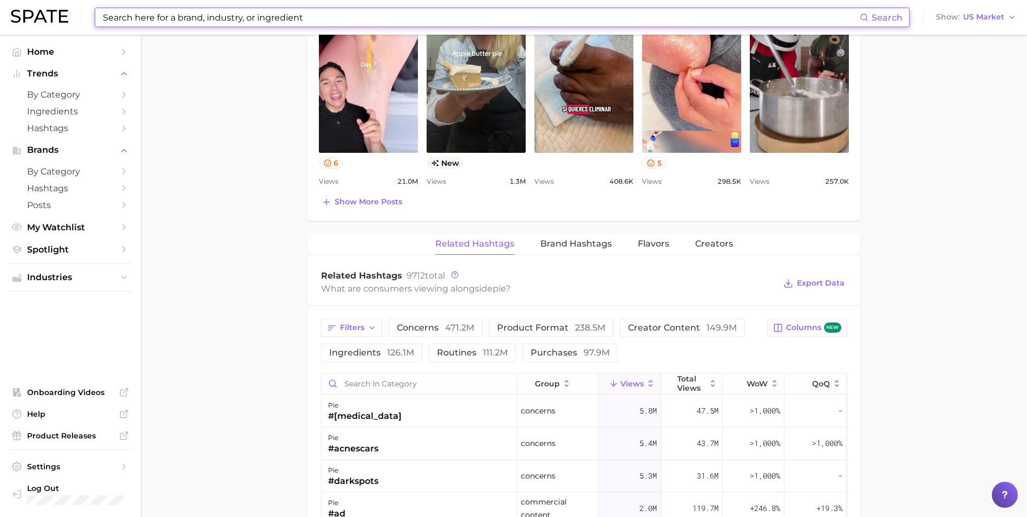
scroll to position [758, 0]
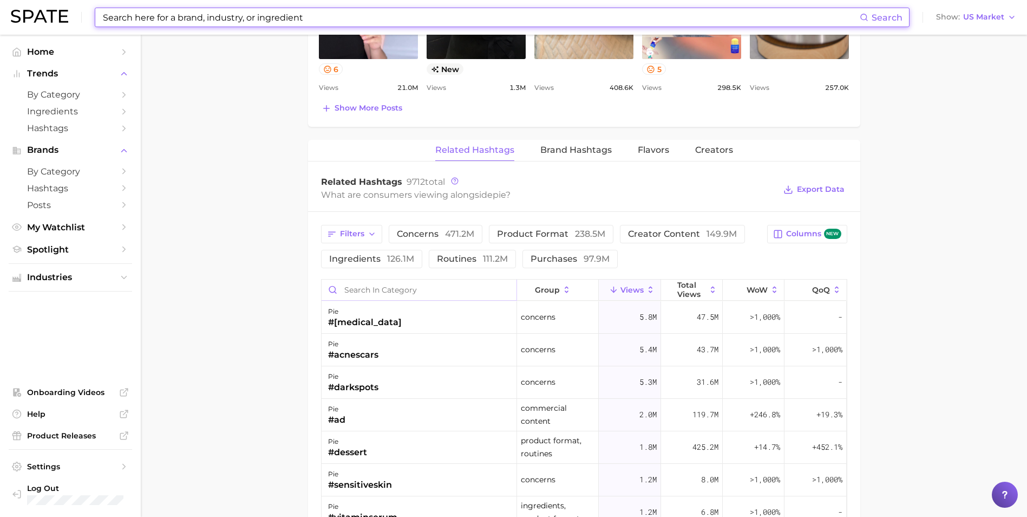
click at [371, 291] on input "Search in category" at bounding box center [419, 289] width 195 height 21
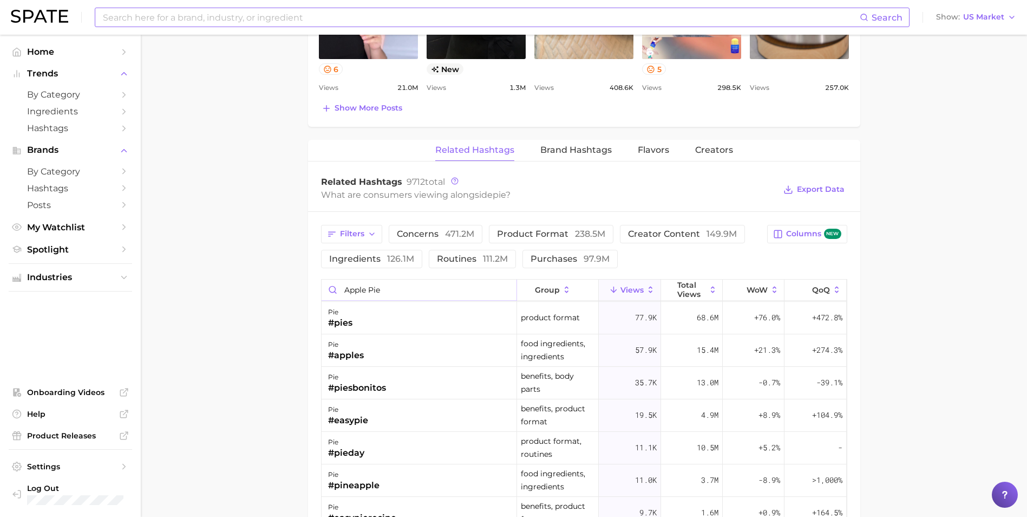
scroll to position [0, 0]
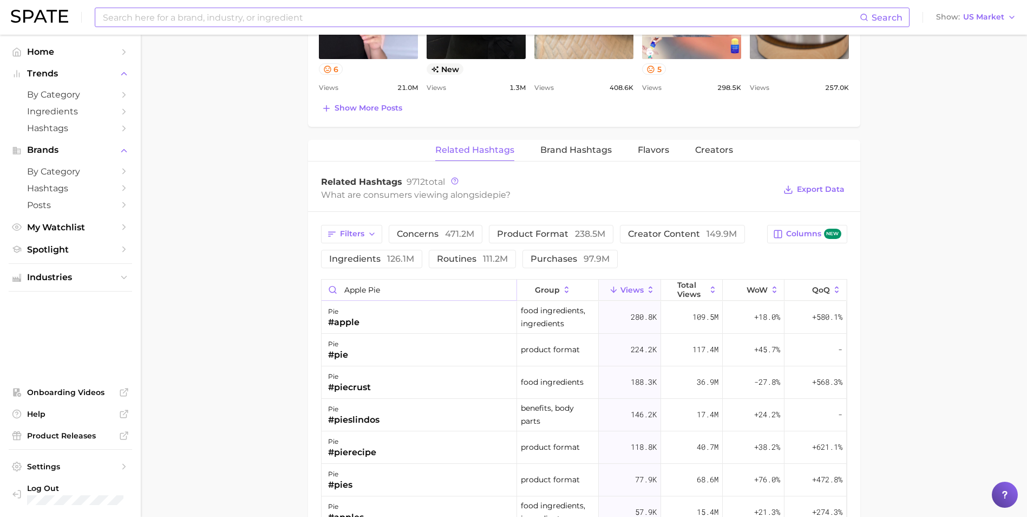
click at [369, 289] on input "apple pie" at bounding box center [419, 289] width 195 height 21
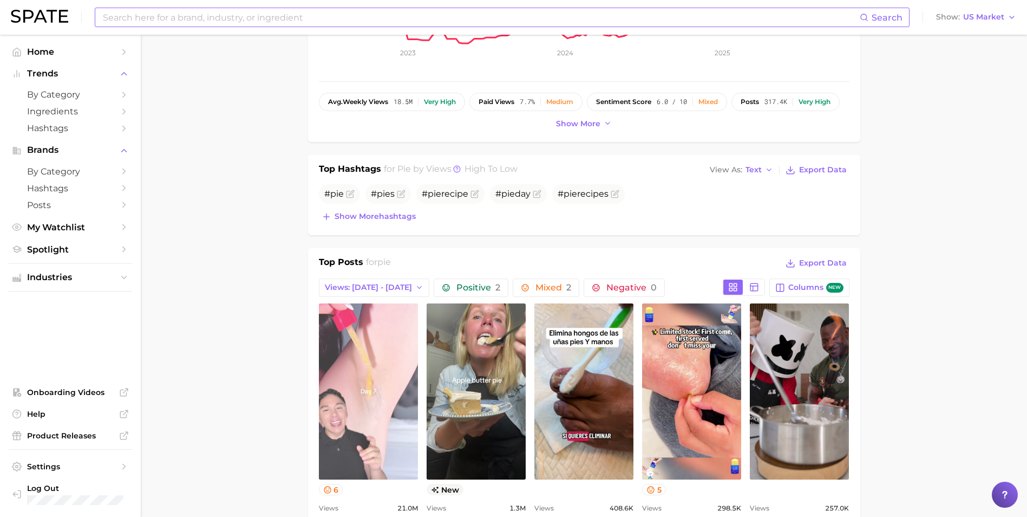
scroll to position [162, 0]
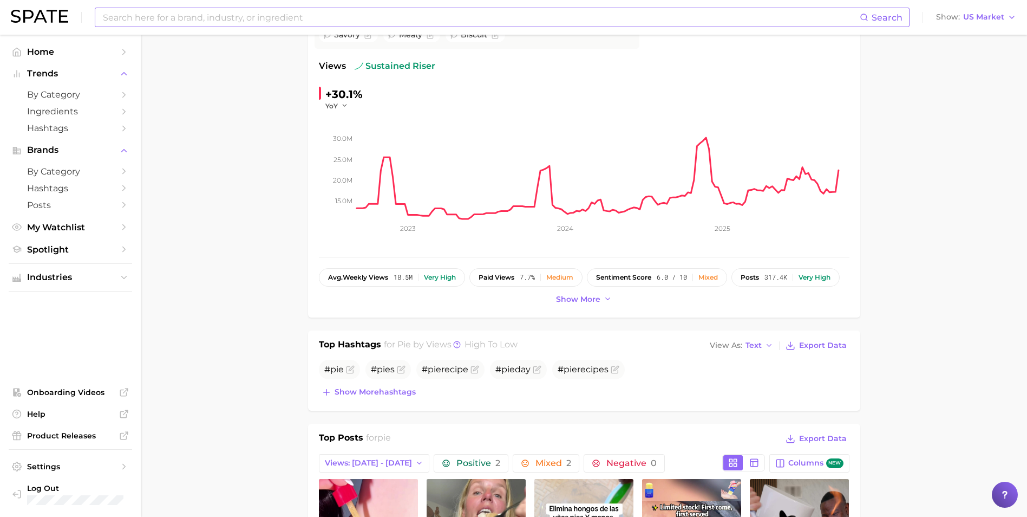
type input "applepie"
